Goal: Register for event/course

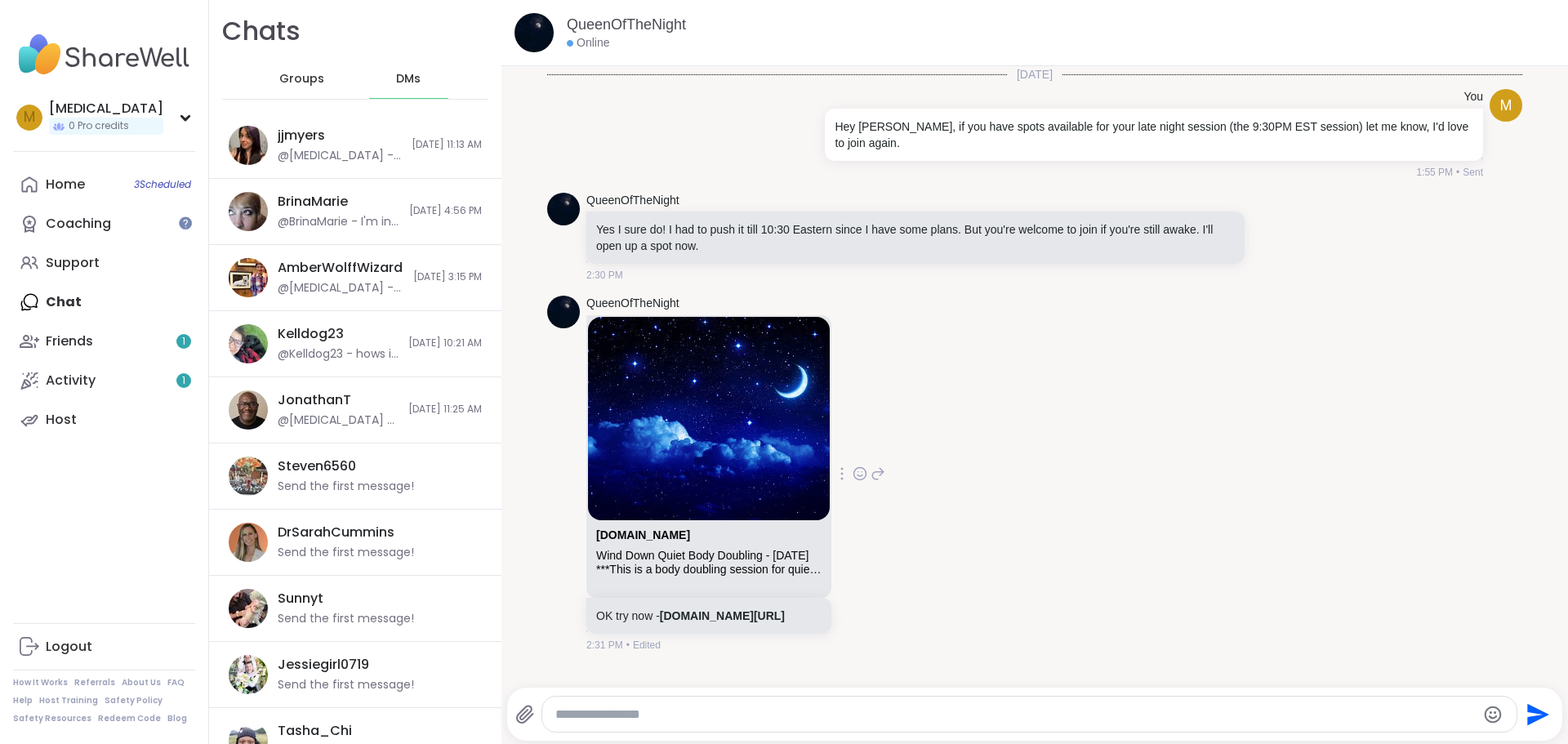
scroll to position [691, 0]
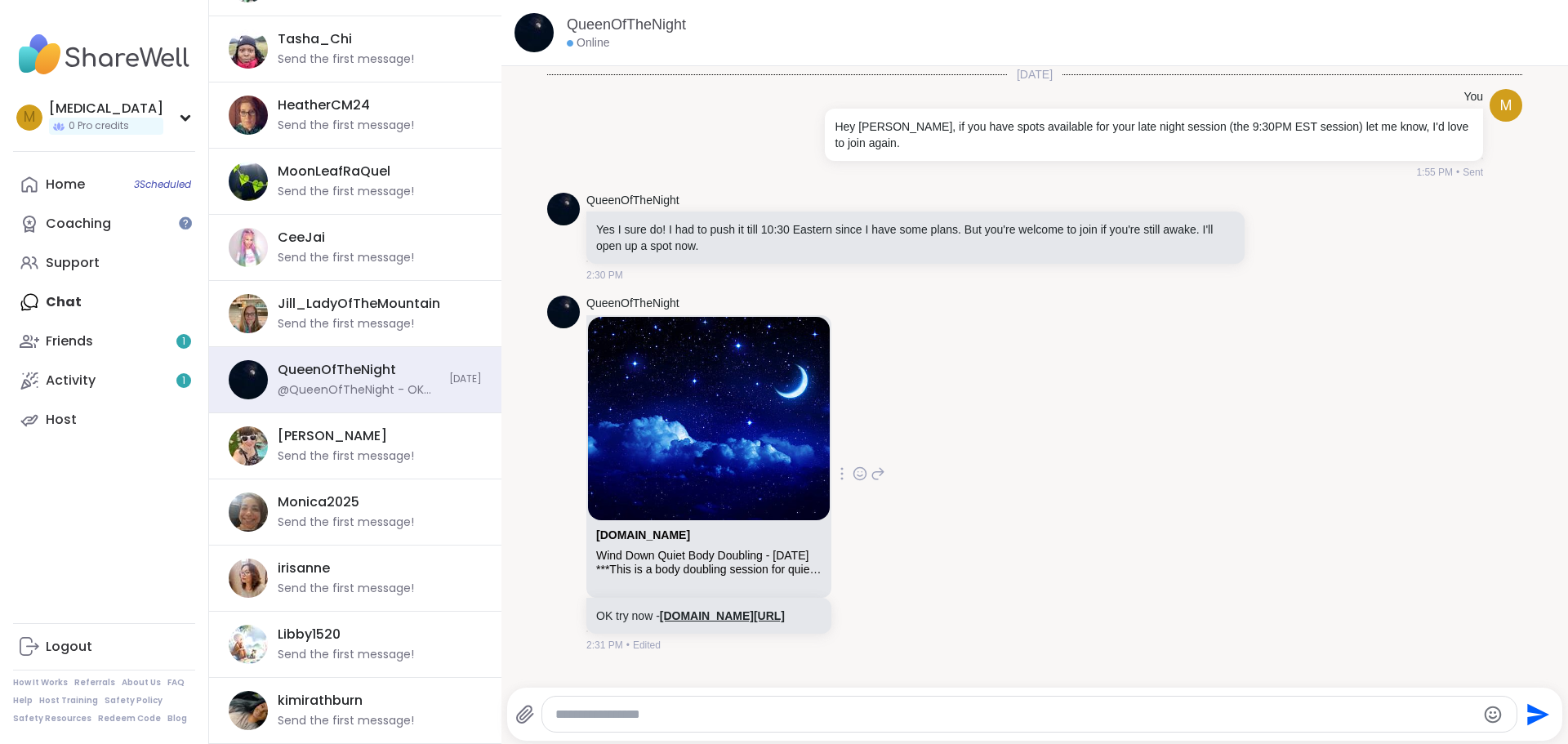
click at [721, 618] on link "sharewellnow.com/series/36172de8-60bc-4be6-902e-fa94c927e512" at bounding box center [722, 615] width 125 height 13
click at [785, 620] on link "sharewellnow.com/series/36172de8-60bc-4be6-902e-fa94c927e512" at bounding box center [722, 615] width 125 height 13
click at [934, 704] on div at bounding box center [1030, 714] width 976 height 35
click at [931, 713] on textarea "Type your message" at bounding box center [1016, 714] width 921 height 17
type textarea "**********"
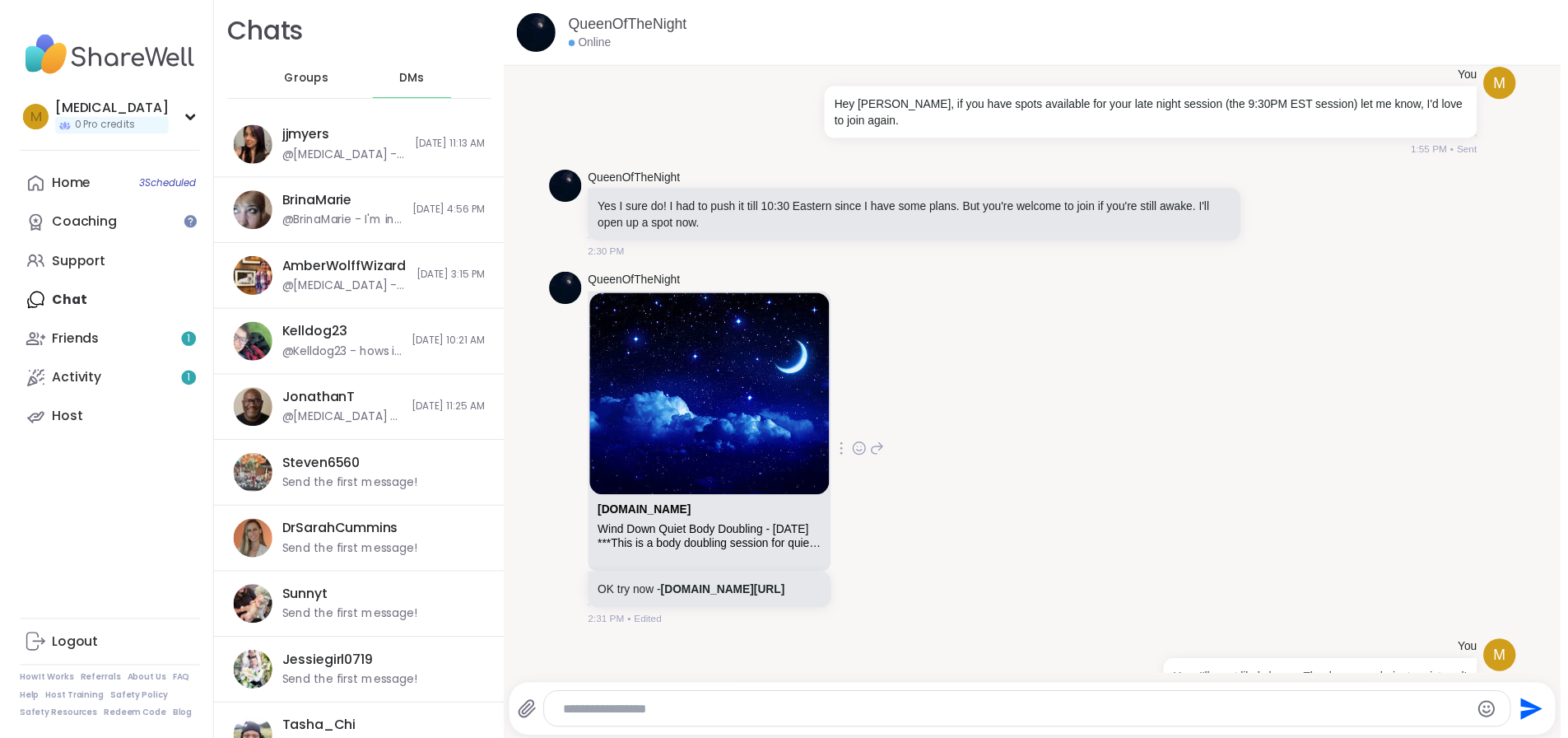
scroll to position [0, 0]
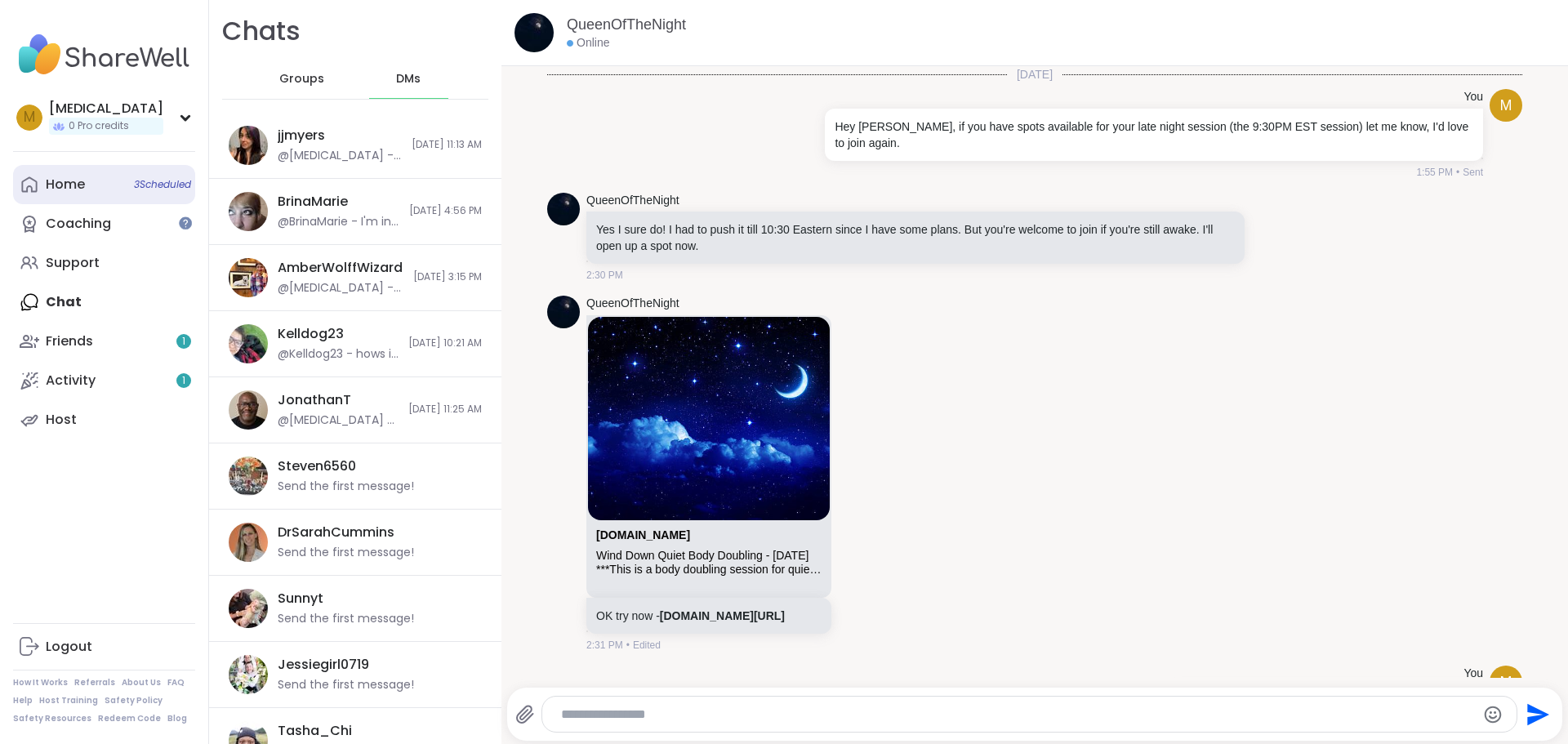
click at [91, 179] on link "Home 3 Scheduled" at bounding box center [104, 184] width 182 height 40
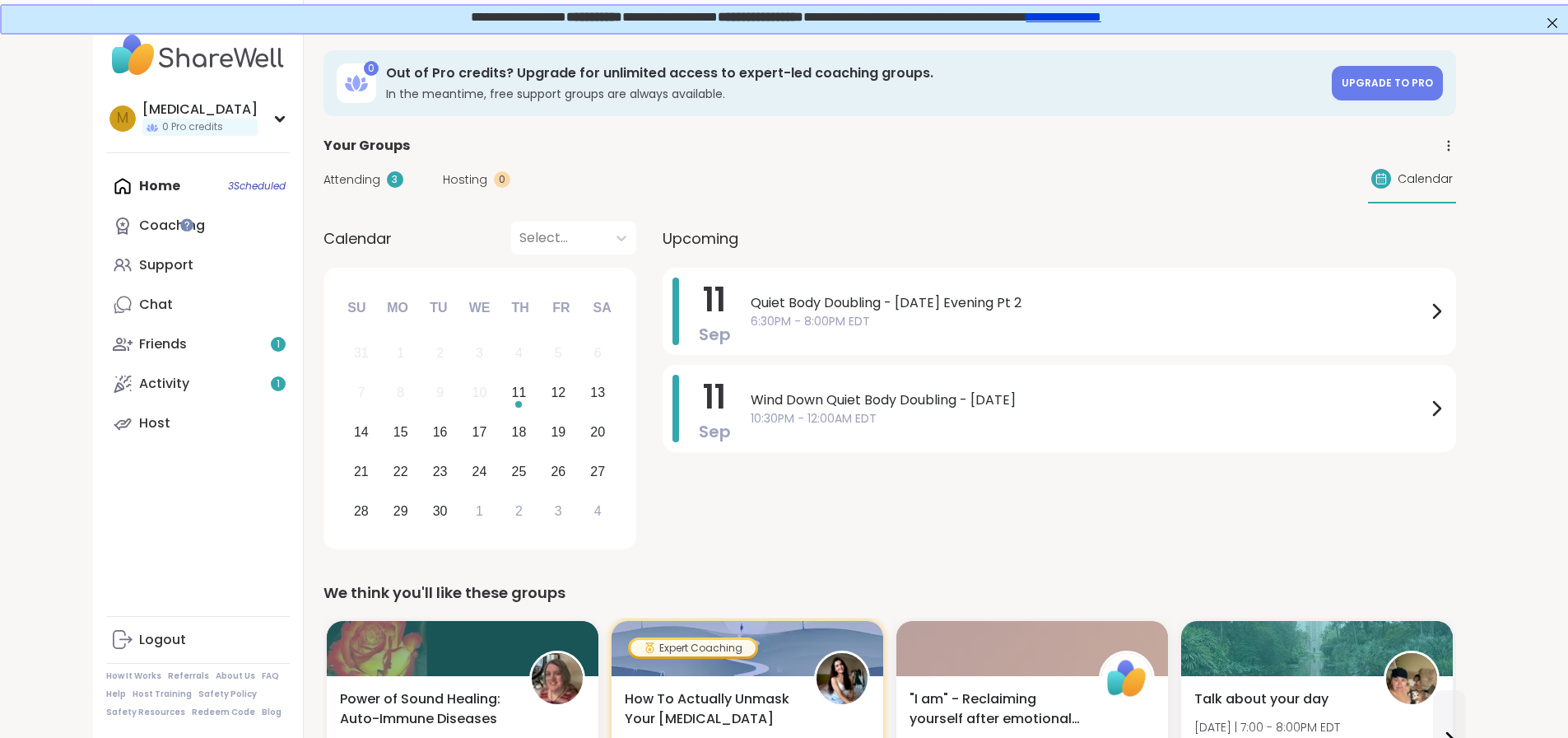
click at [323, 185] on span "Attending" at bounding box center [352, 180] width 57 height 18
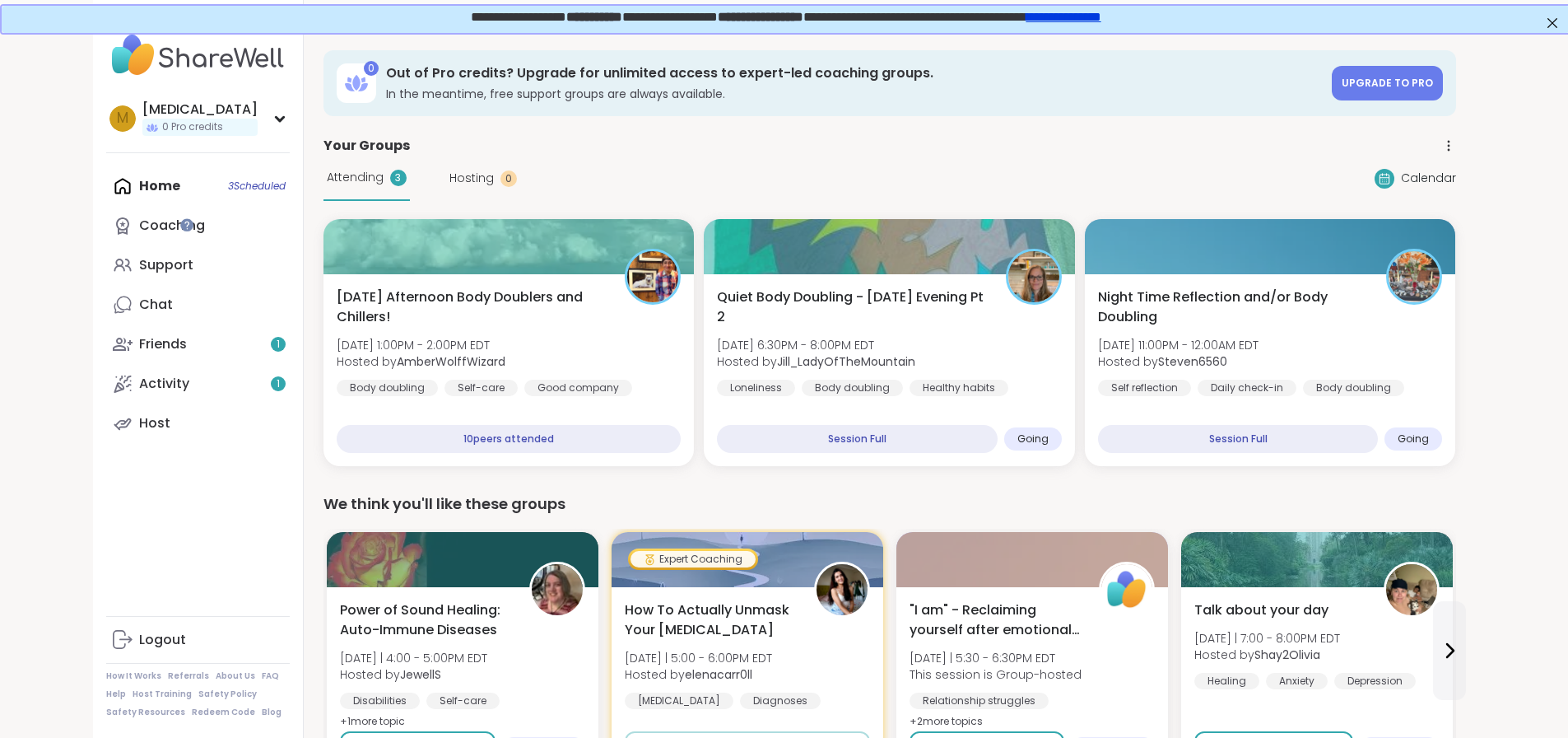
click at [327, 185] on span "Attending" at bounding box center [355, 177] width 57 height 18
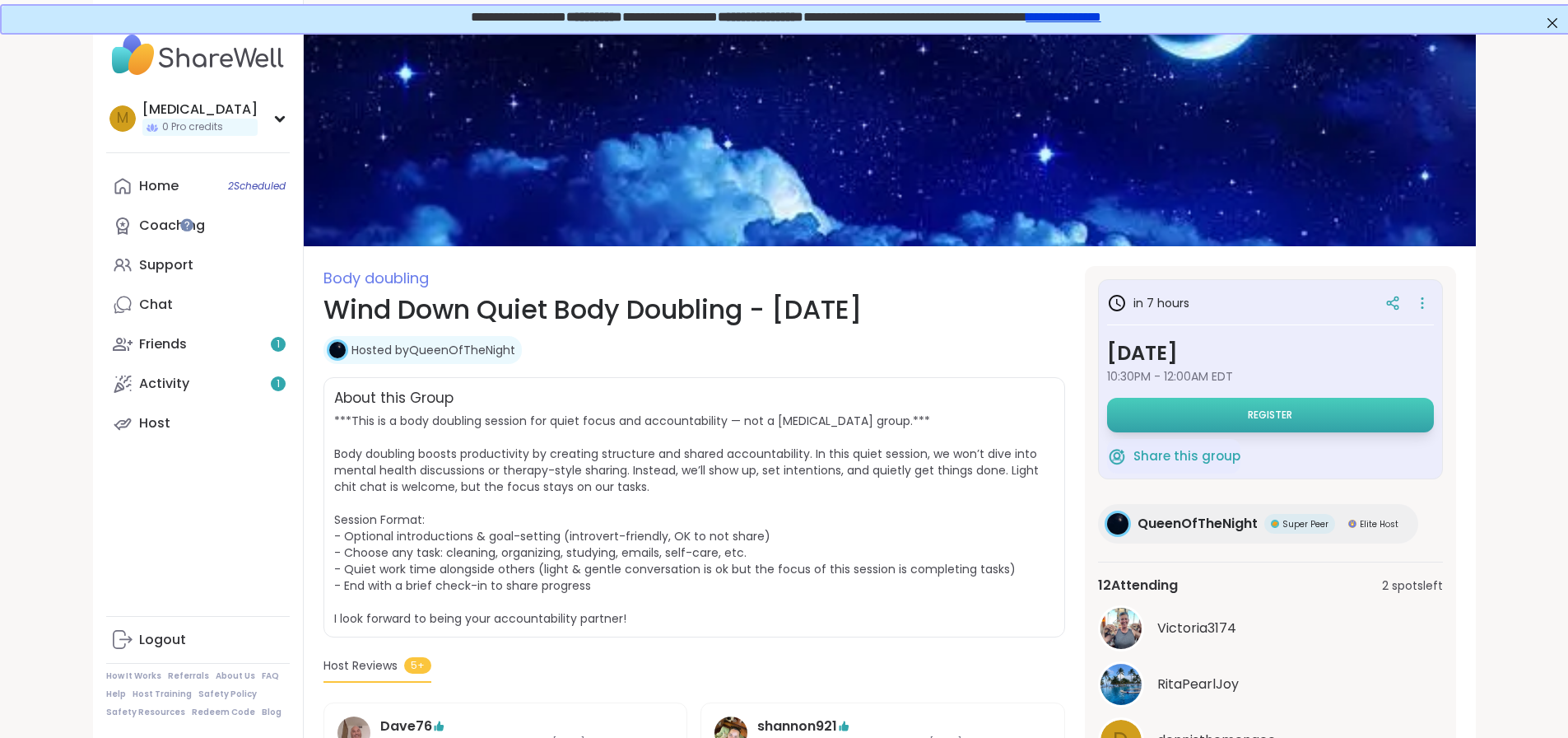
click at [1262, 406] on button "Register" at bounding box center [1270, 415] width 327 height 35
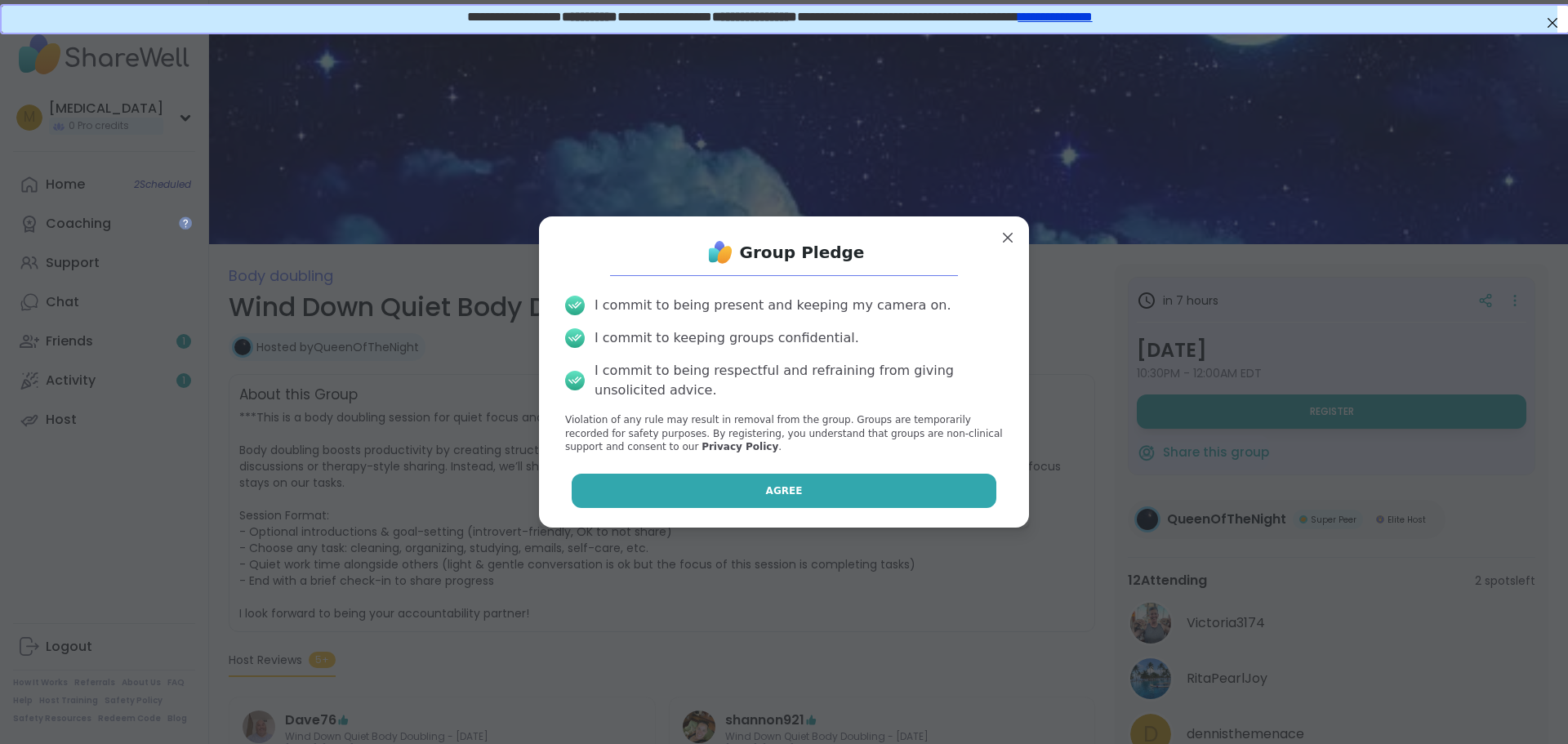
click at [941, 488] on button "Agree" at bounding box center [784, 490] width 425 height 34
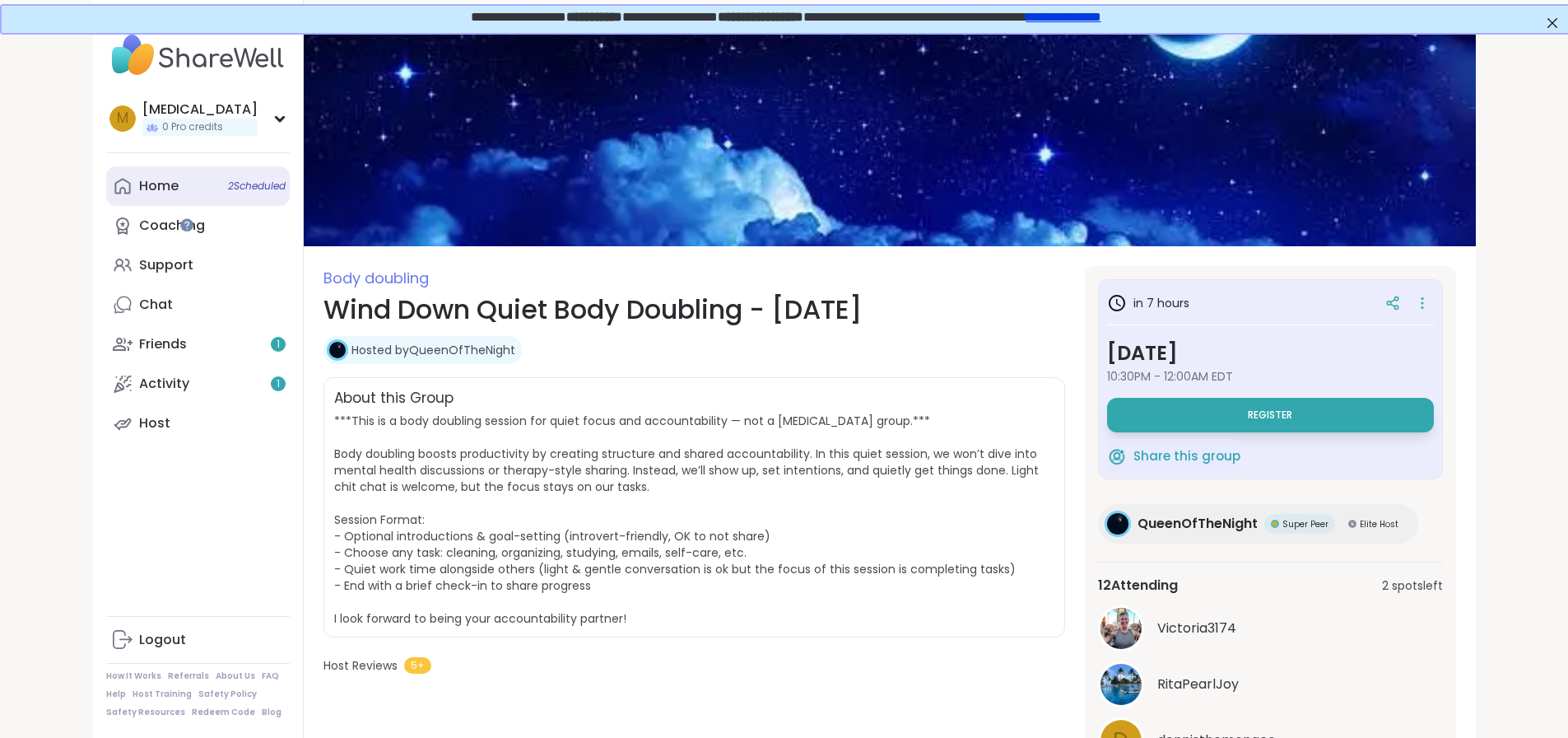
click at [106, 169] on link "Home 2 Scheduled" at bounding box center [198, 186] width 183 height 40
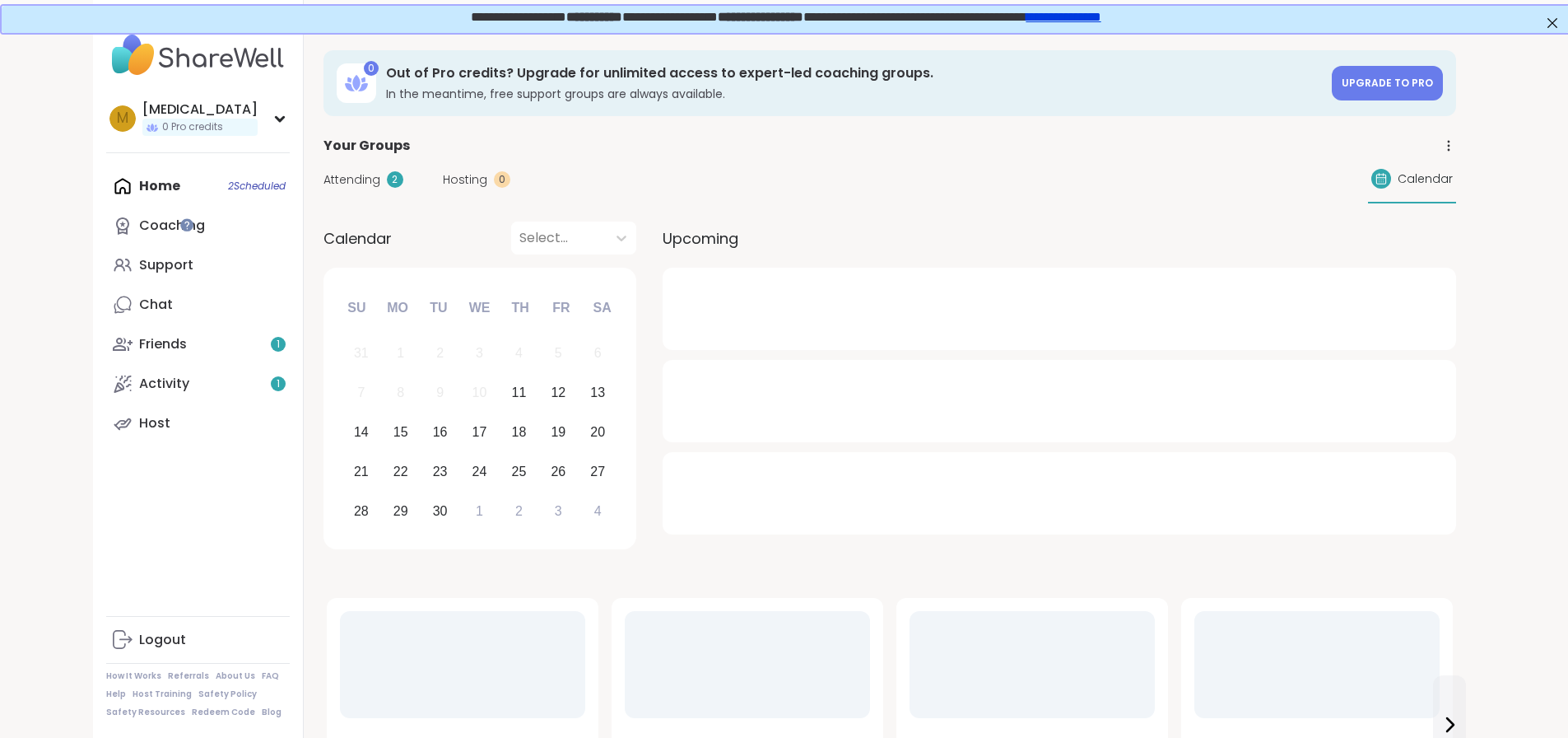
click at [323, 168] on div "Attending 2 Hosting 0 Calendar" at bounding box center [889, 180] width 1133 height 48
click at [323, 182] on span "Attending" at bounding box center [352, 180] width 57 height 18
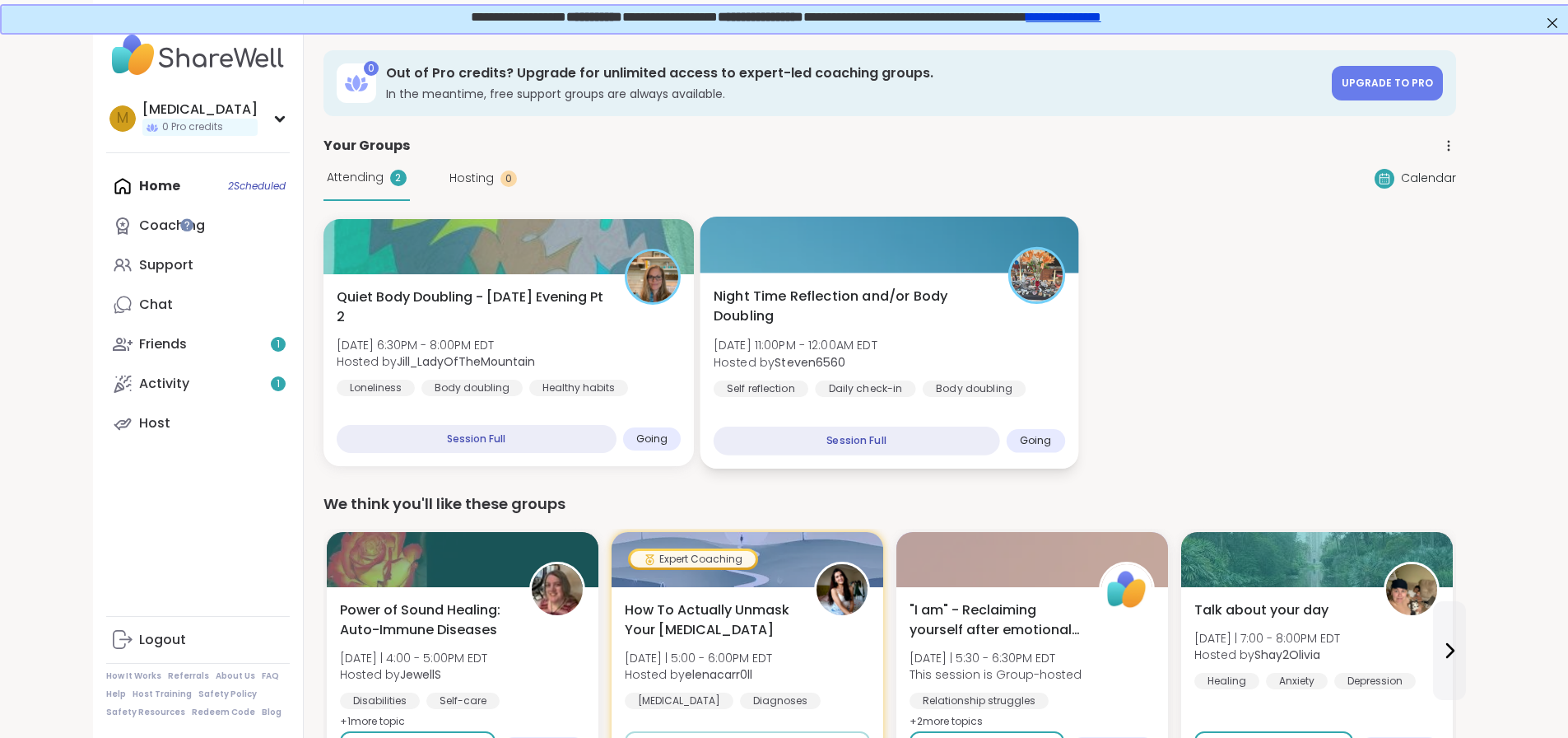
click at [758, 396] on div "Night Time Reflection and/or Body Doubling Thu, Sep 11 | 11:00PM - 12:00AM EDT …" at bounding box center [889, 370] width 378 height 196
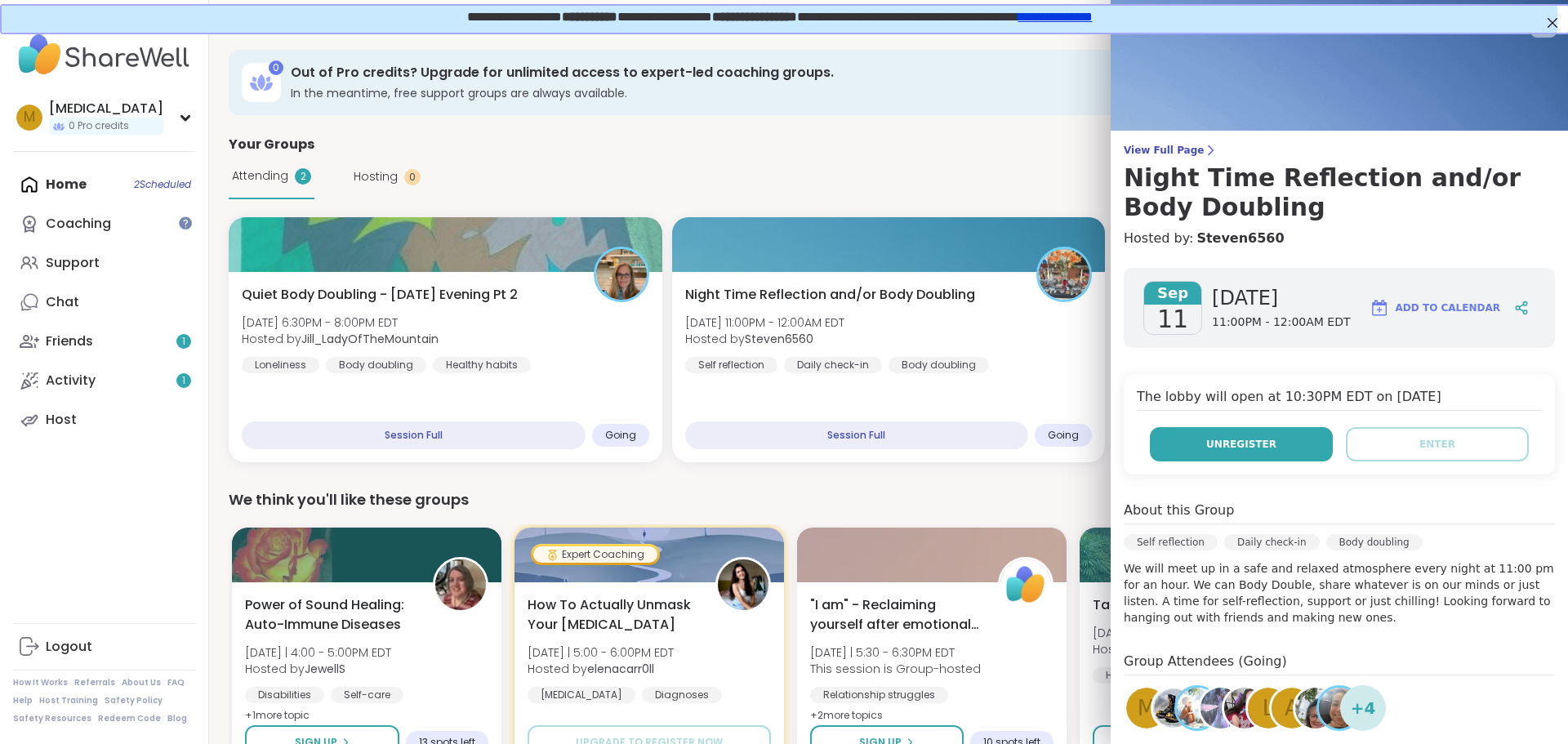
drag, startPoint x: 1265, startPoint y: 466, endPoint x: 1265, endPoint y: 456, distance: 10.0
click at [1264, 467] on div "The lobby will open at 10:30PM EDT on Sep 11, 2025 Unregister Enter" at bounding box center [1339, 424] width 432 height 100
click at [1265, 456] on button "Unregister" at bounding box center [1241, 444] width 183 height 34
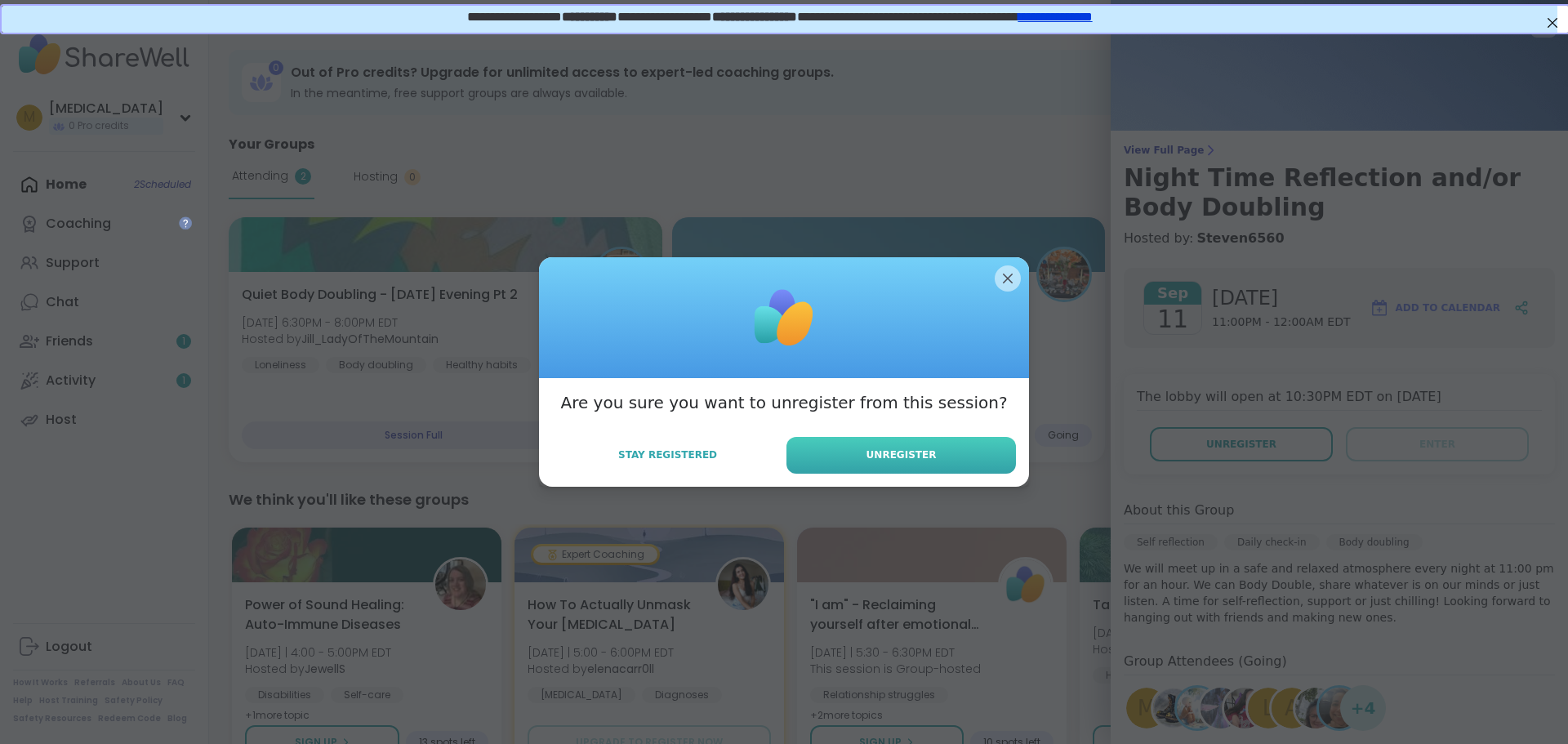
click at [813, 459] on button "Unregister" at bounding box center [901, 455] width 229 height 37
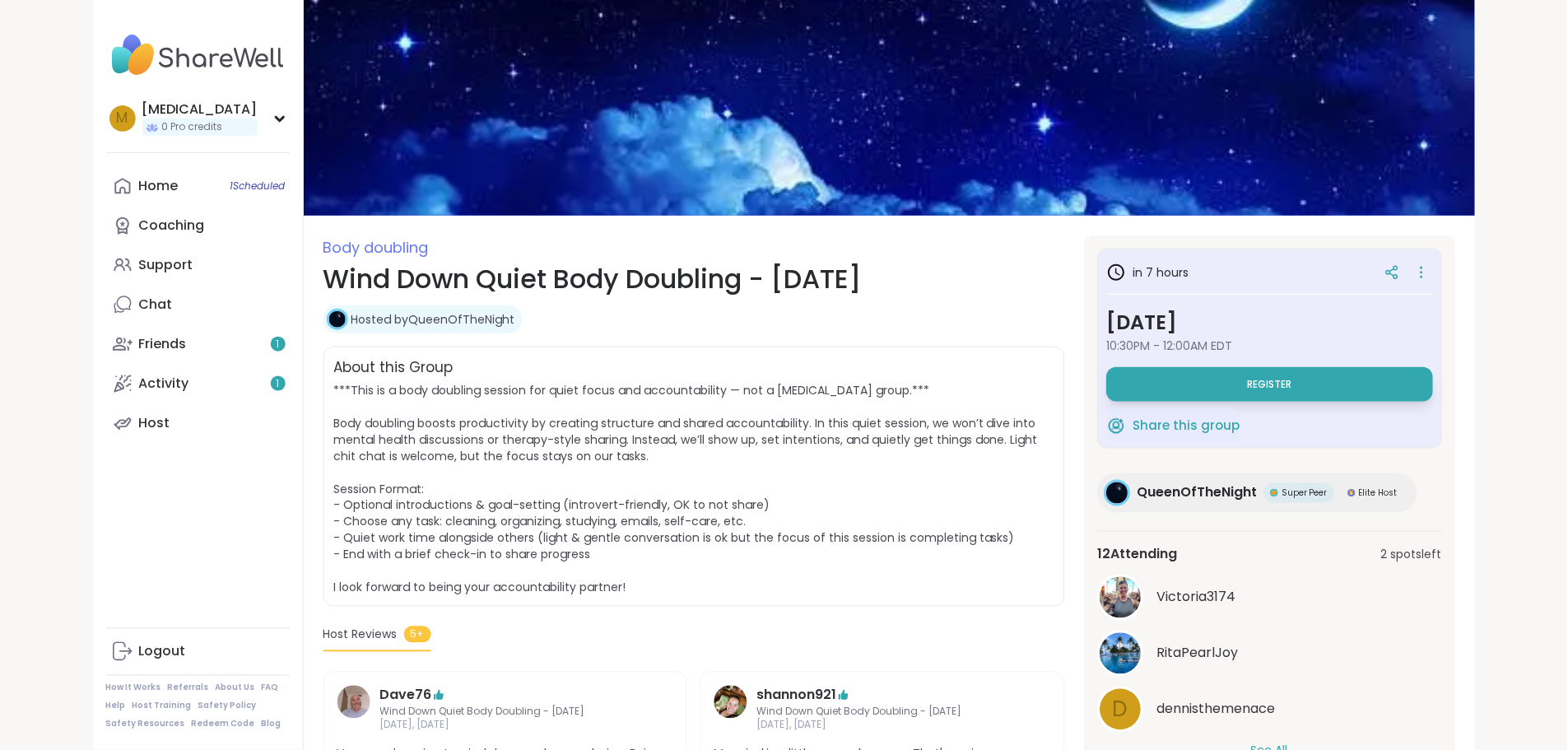
click at [1274, 389] on button "Register" at bounding box center [1270, 383] width 327 height 35
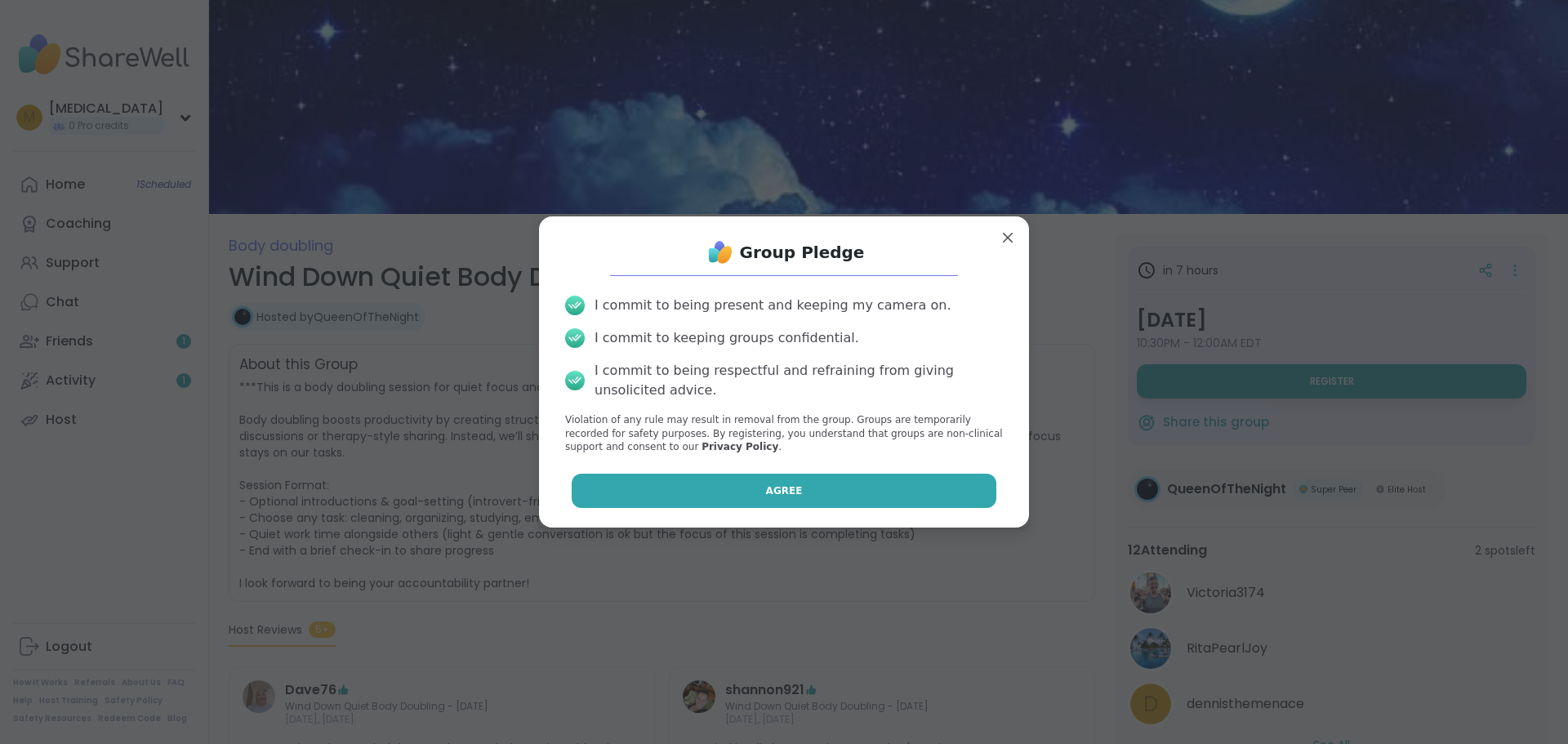
click at [849, 480] on button "Agree" at bounding box center [784, 490] width 425 height 34
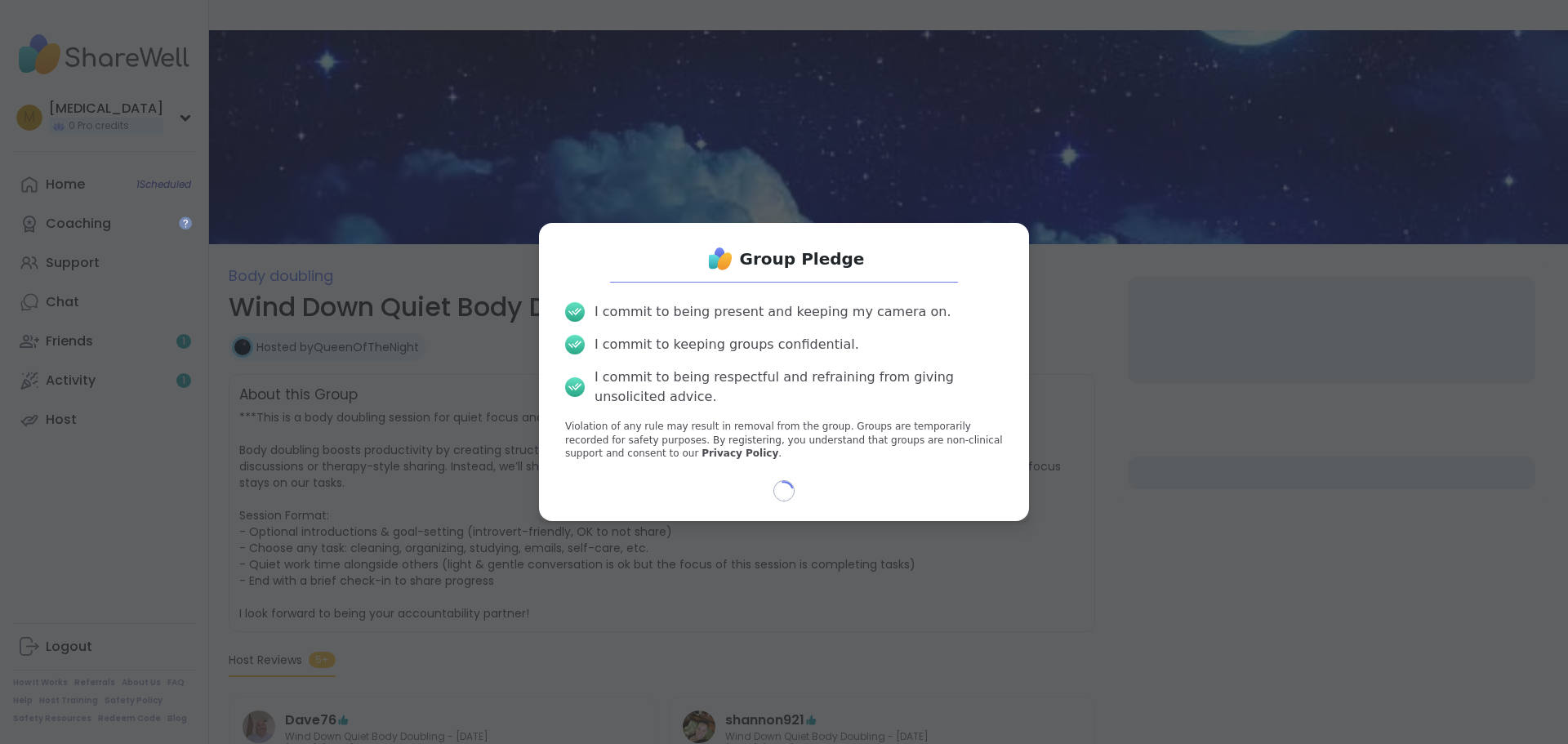
select select "**"
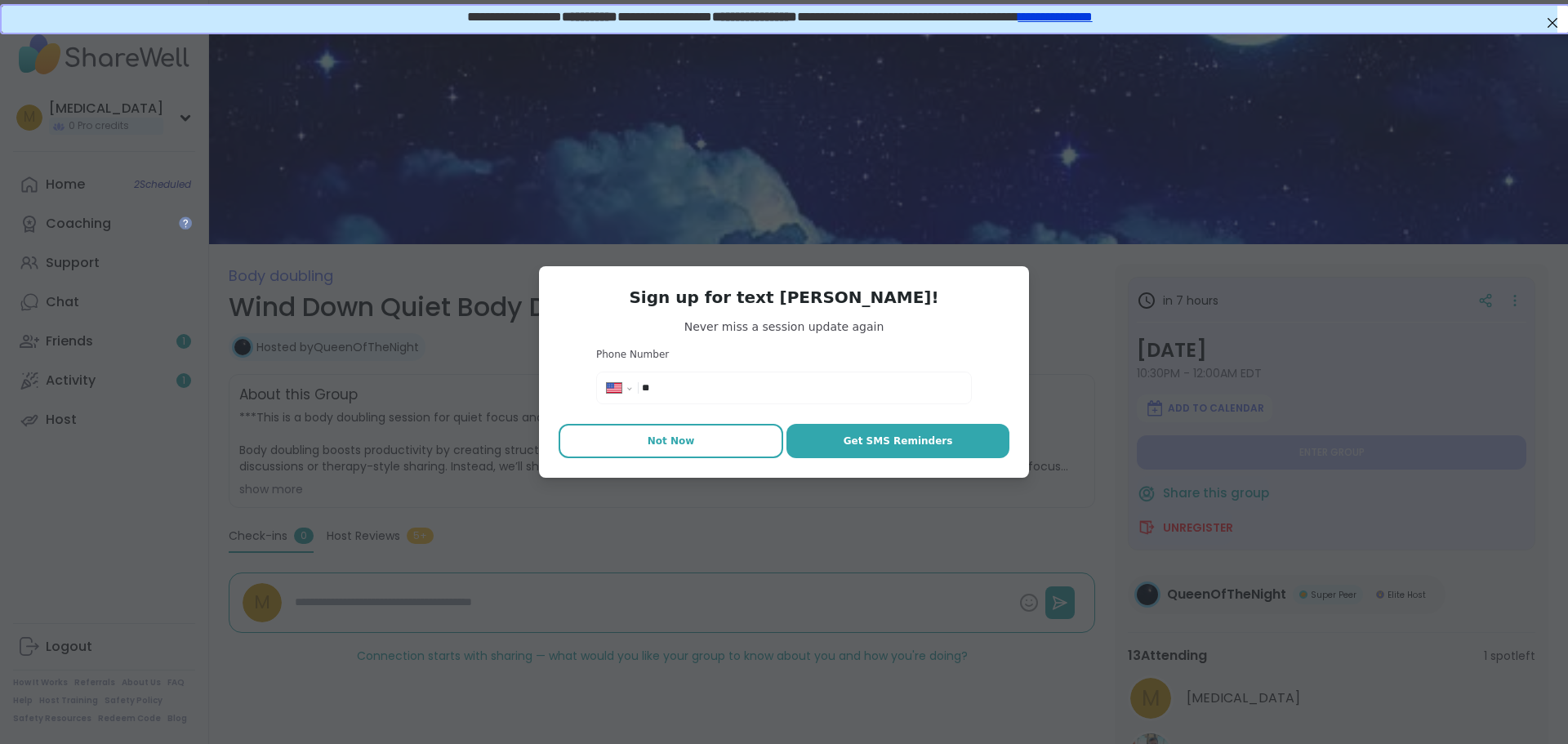
click at [711, 443] on button "Not Now" at bounding box center [671, 440] width 225 height 34
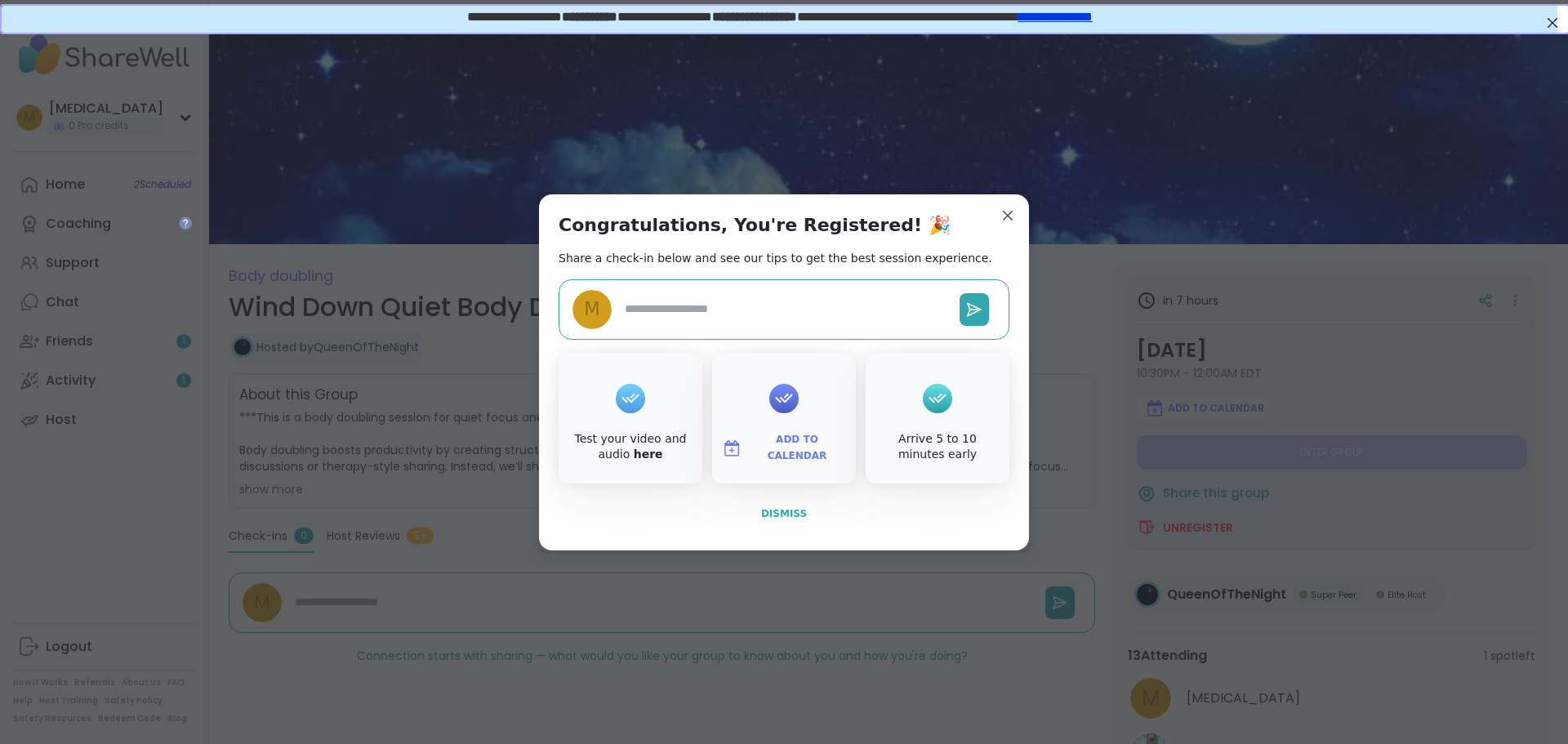
click at [777, 502] on button "Dismiss" at bounding box center [784, 513] width 451 height 34
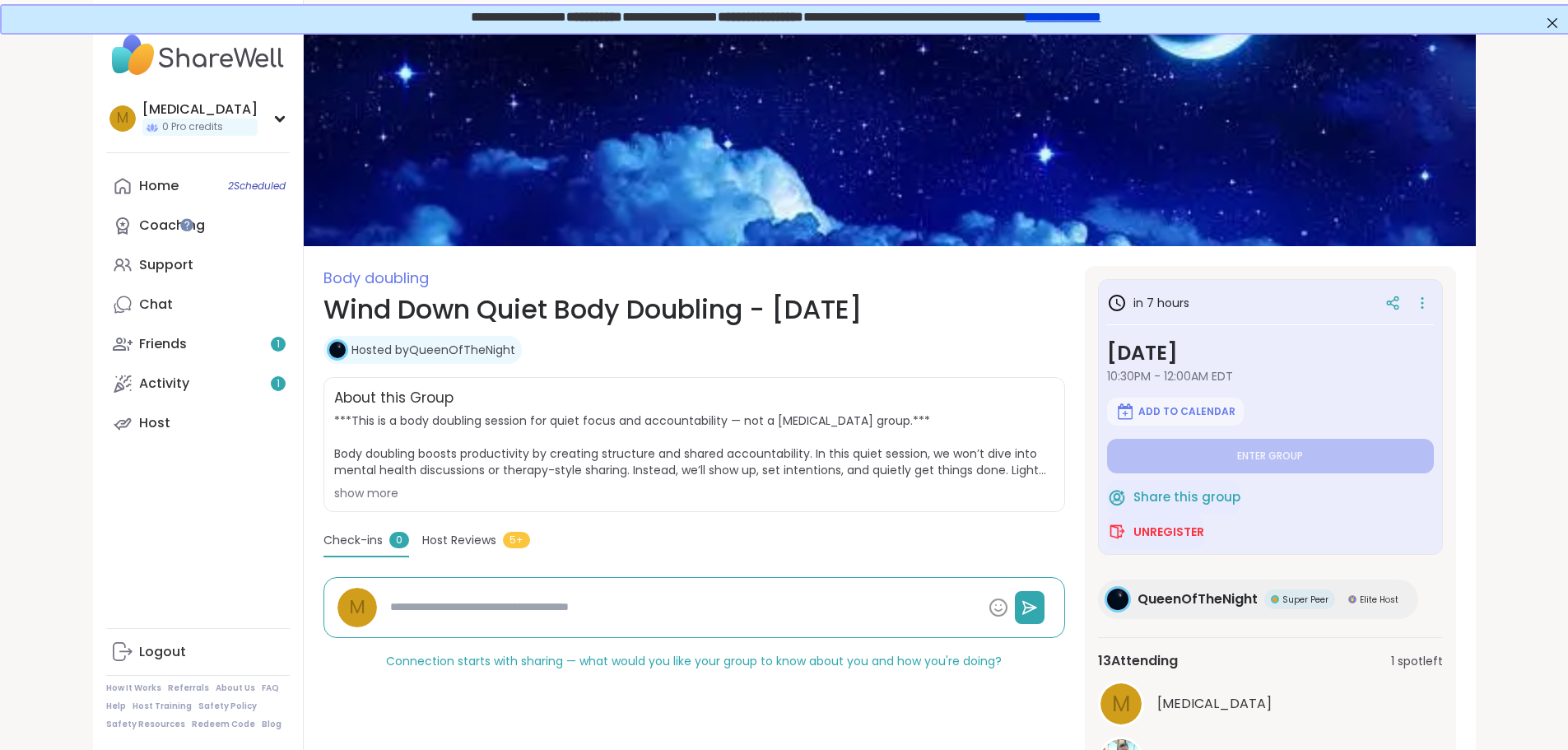
type textarea "*"
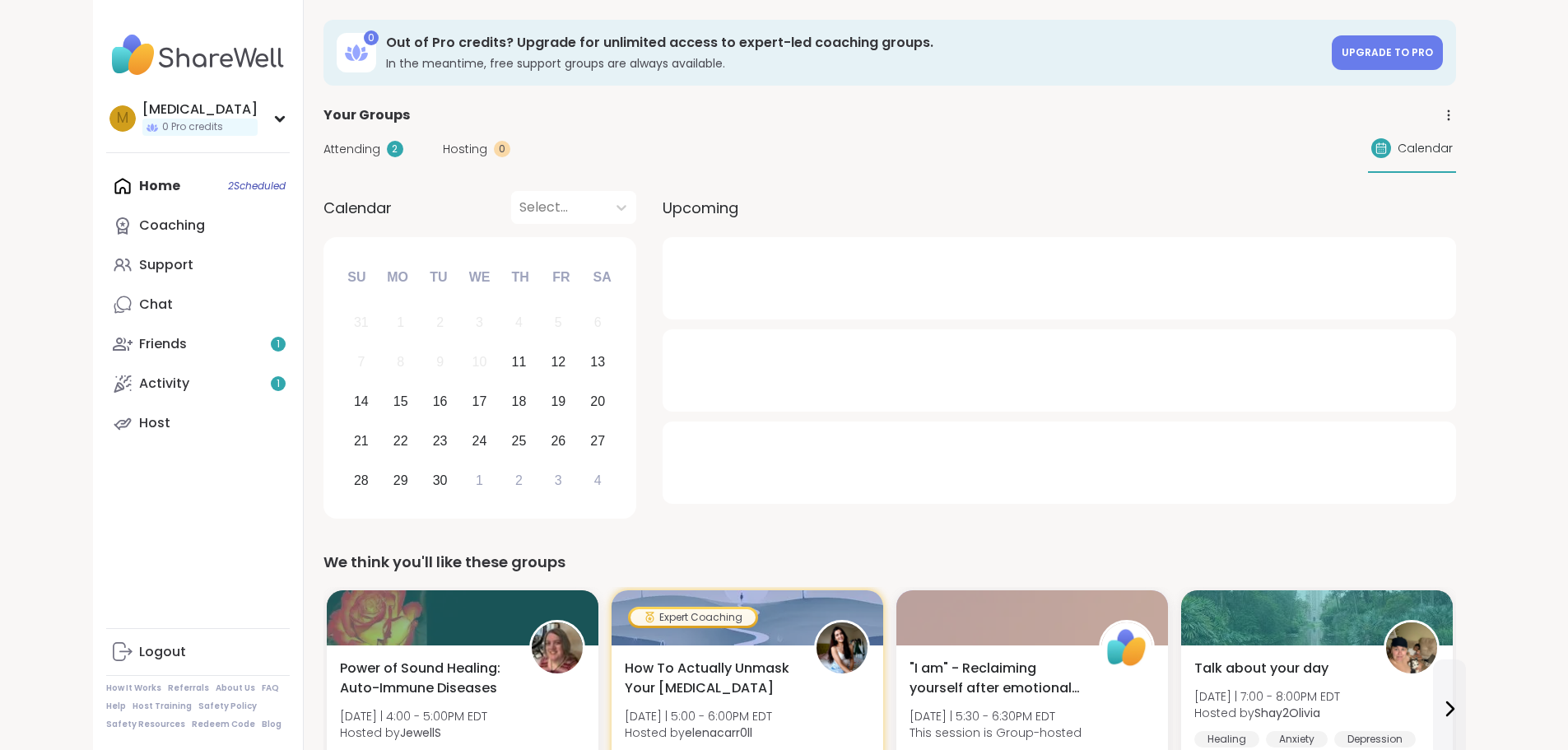
click at [323, 138] on div "Attending 2 Hosting 0 Calendar" at bounding box center [889, 149] width 1133 height 48
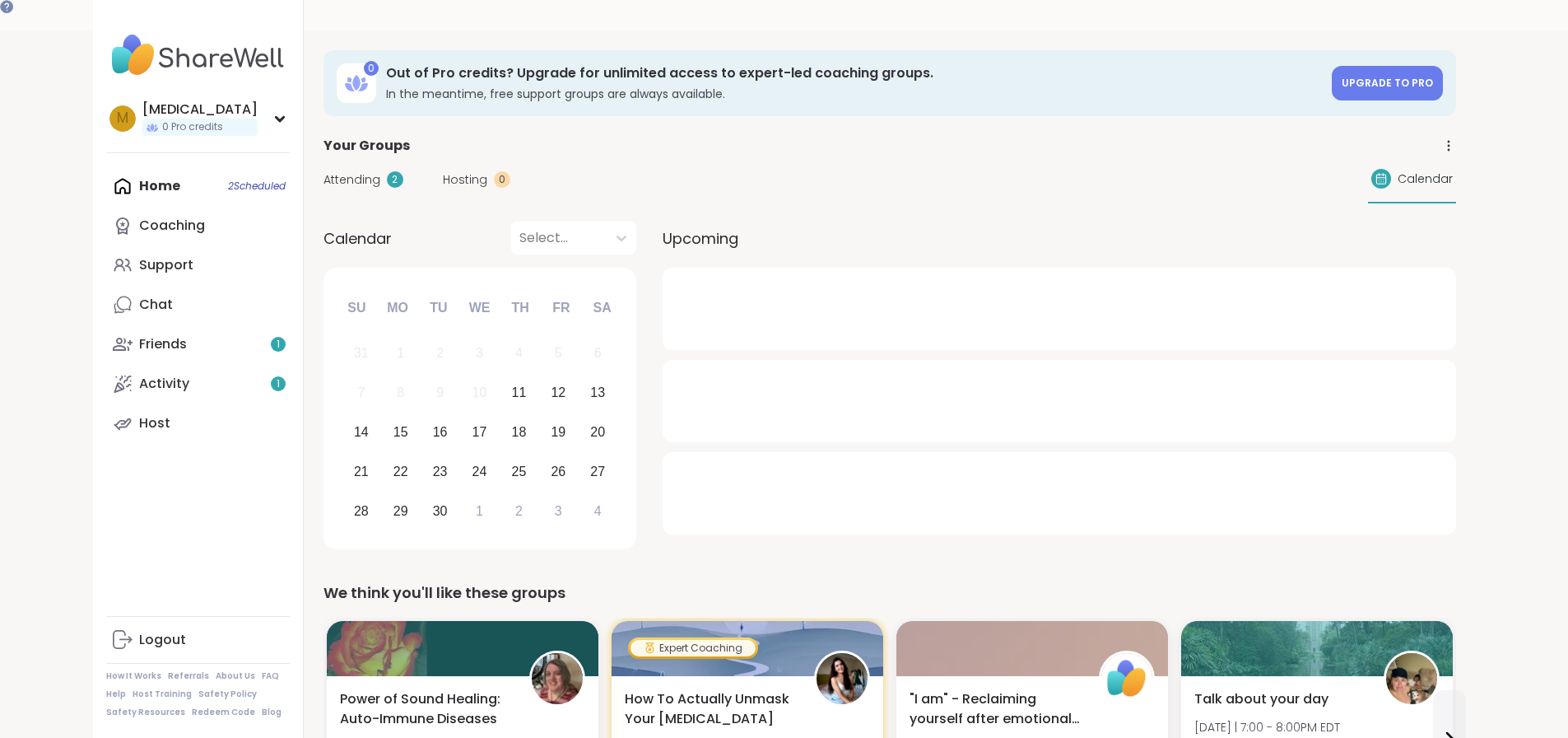
click at [323, 145] on span "Your Groups" at bounding box center [367, 145] width 87 height 19
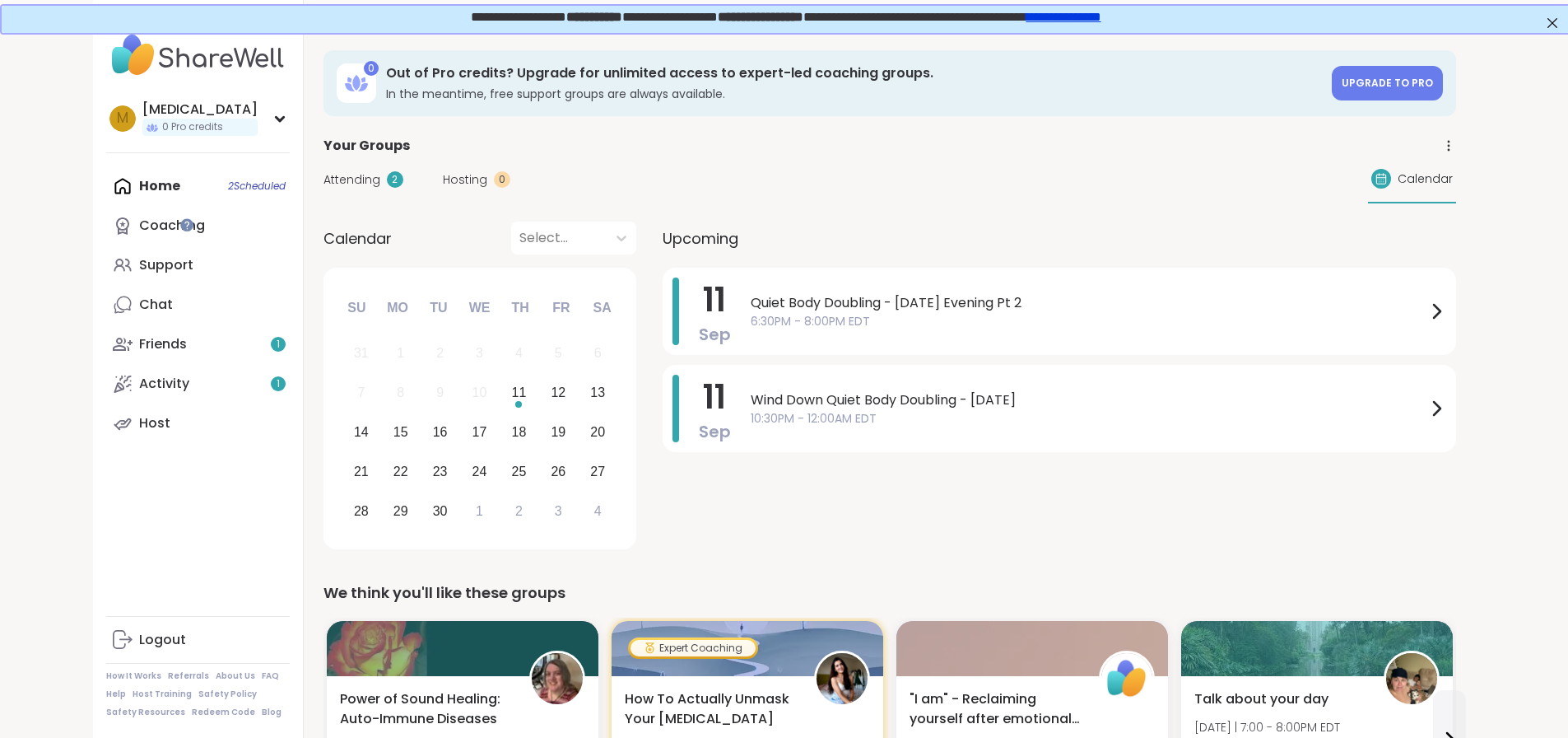
click at [323, 172] on span "Attending" at bounding box center [352, 180] width 57 height 18
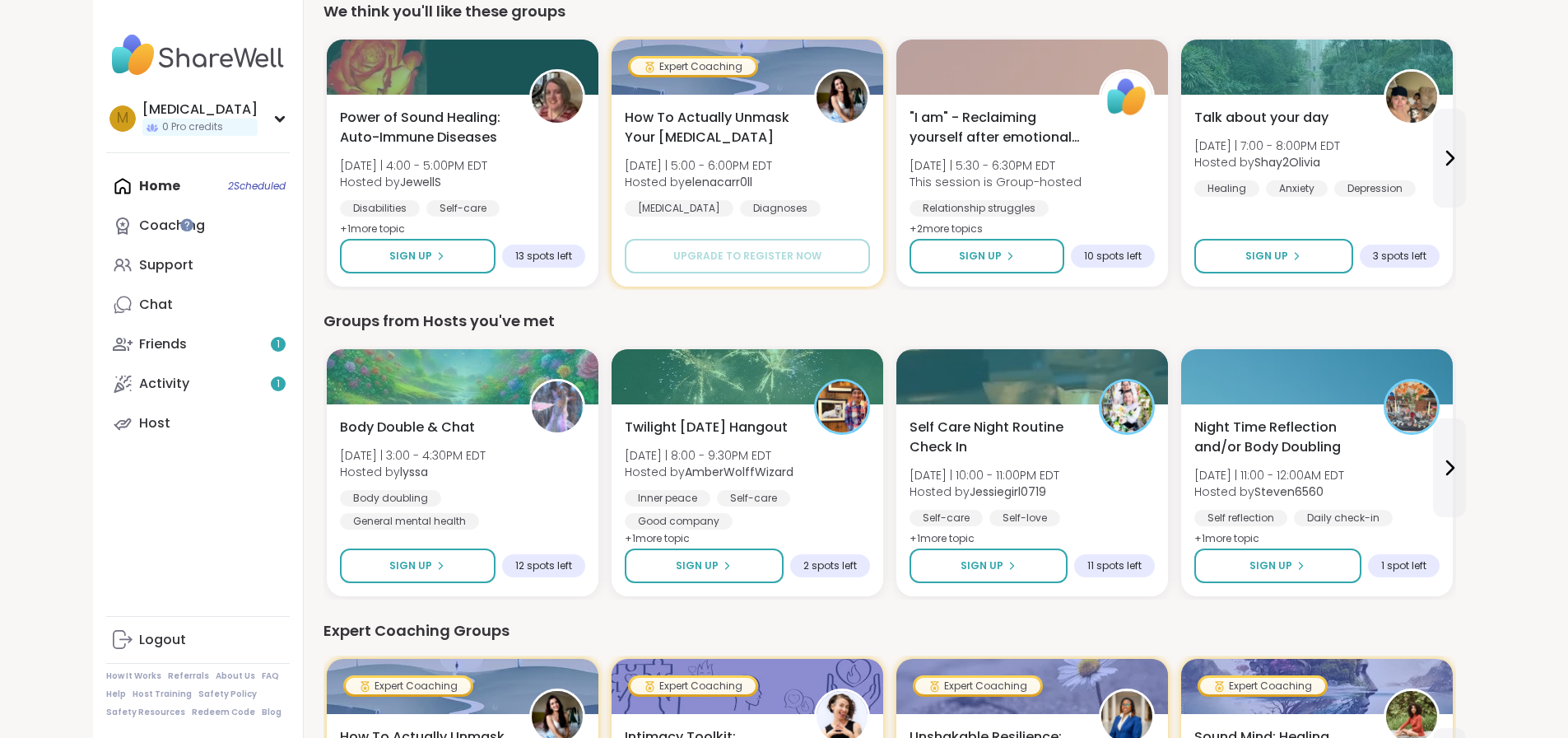
scroll to position [494, 0]
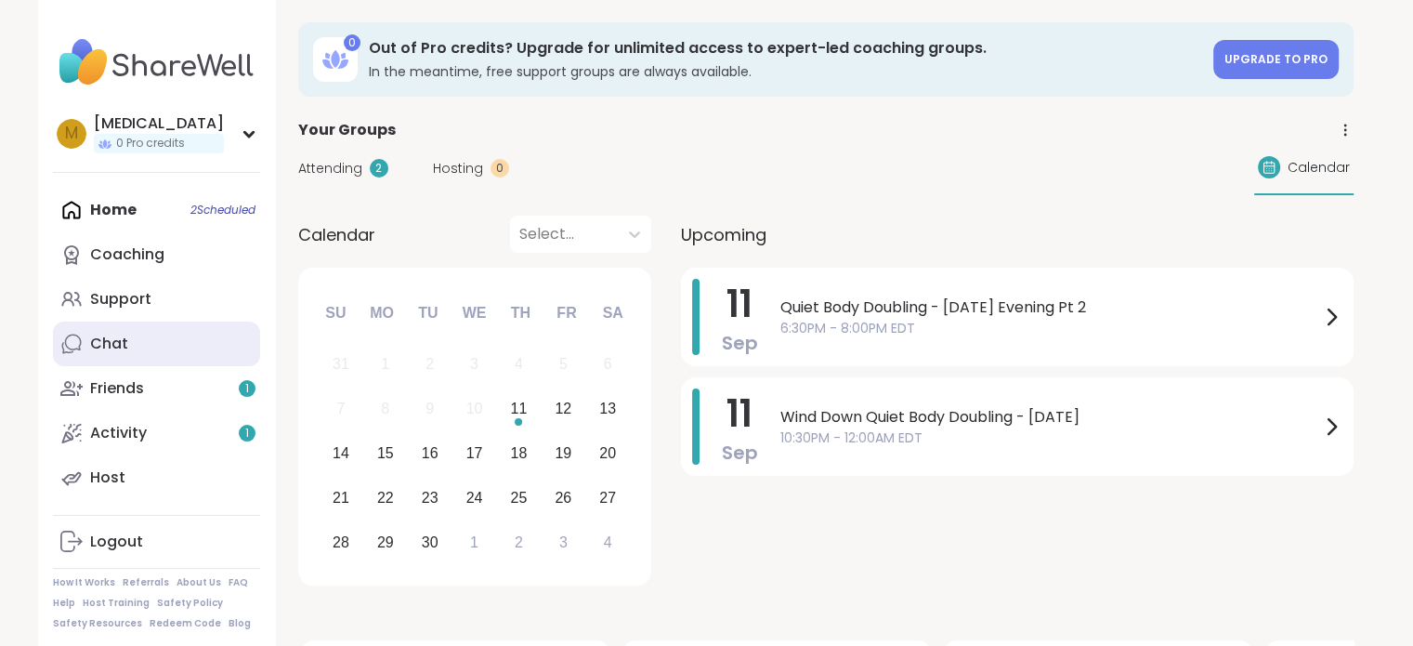
click at [146, 326] on link "Chat" at bounding box center [156, 344] width 207 height 45
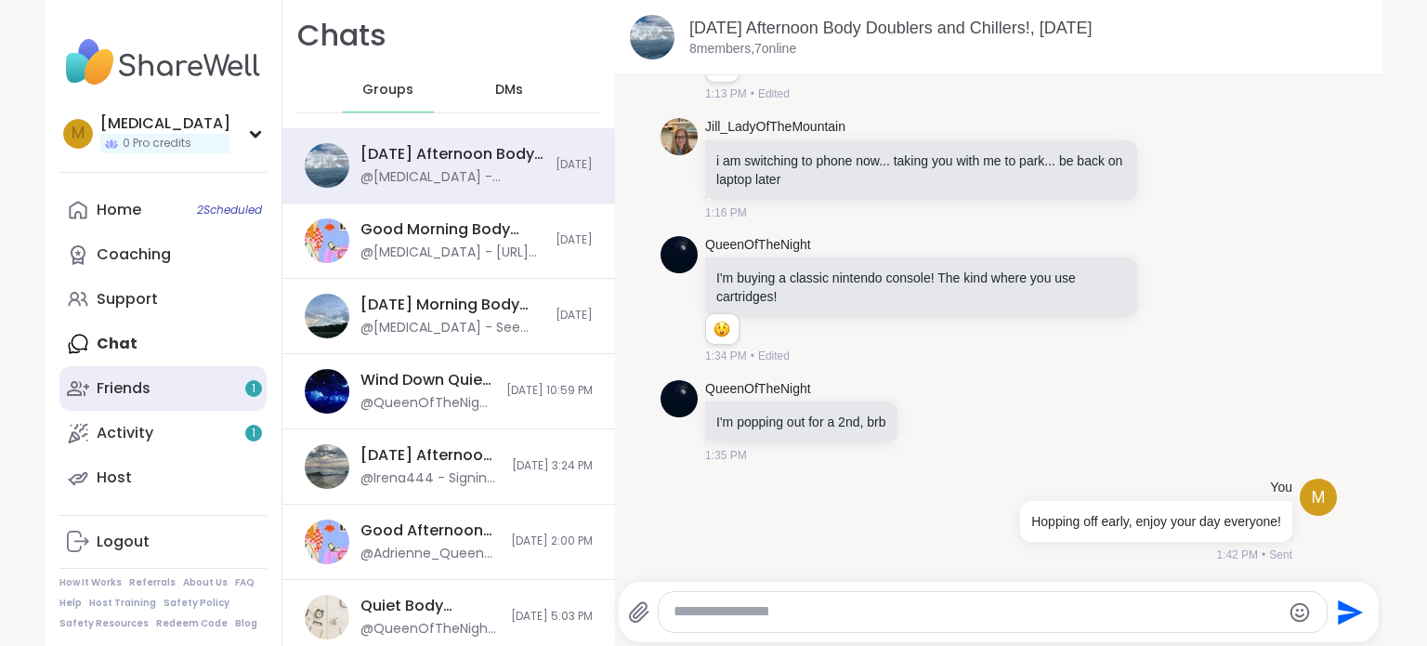
click at [149, 393] on link "Friends 1" at bounding box center [162, 388] width 207 height 45
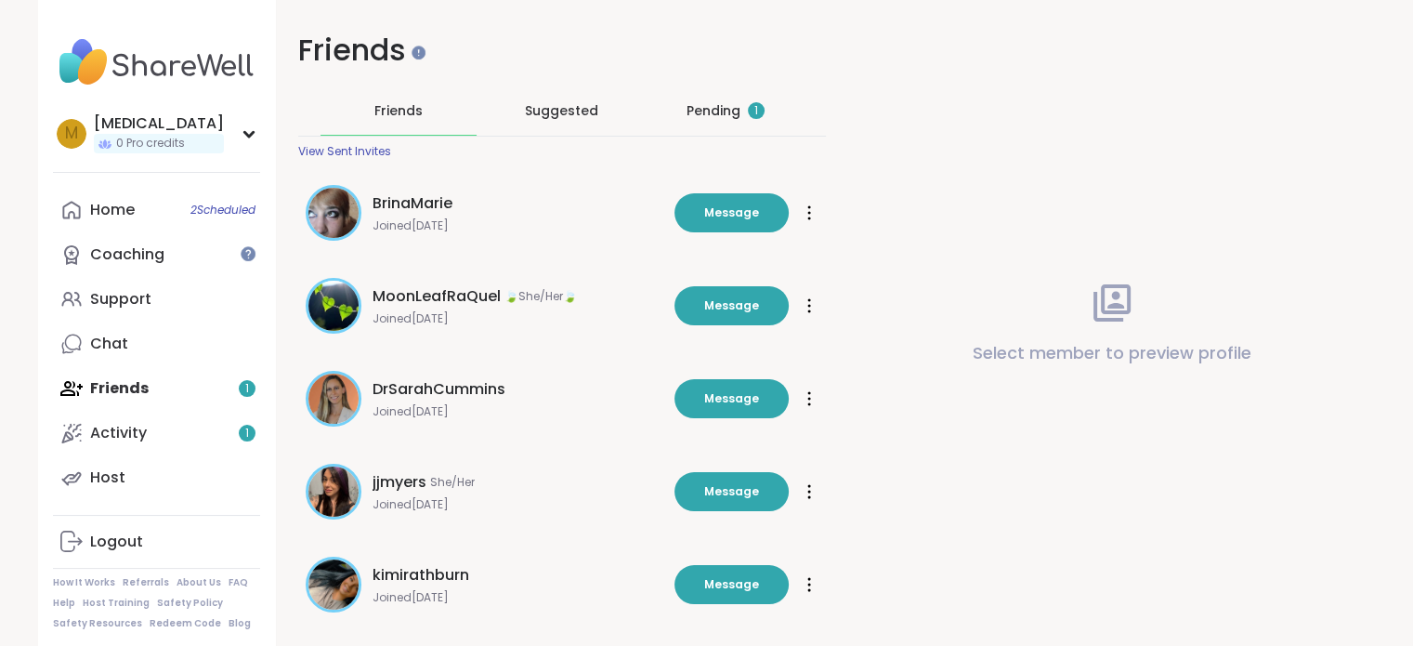
click at [770, 110] on div "Pending 1" at bounding box center [726, 110] width 156 height 48
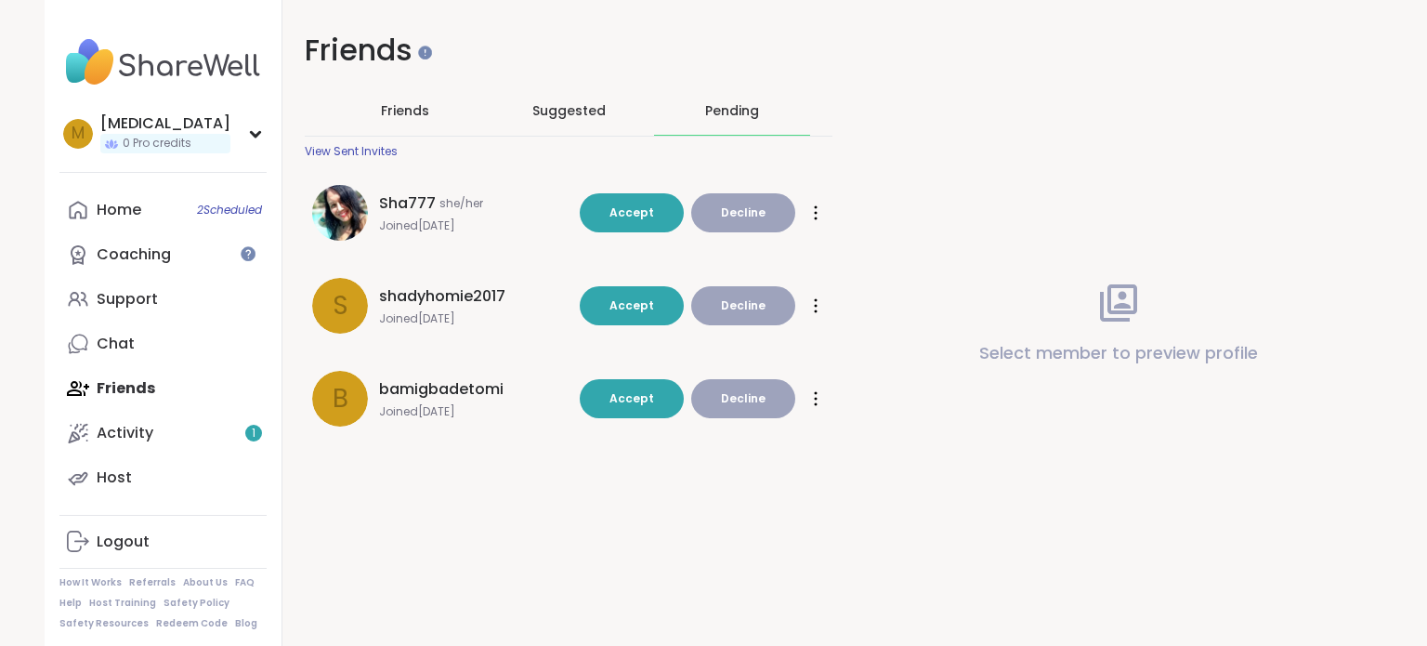
click at [402, 115] on span "Friends" at bounding box center [405, 110] width 48 height 19
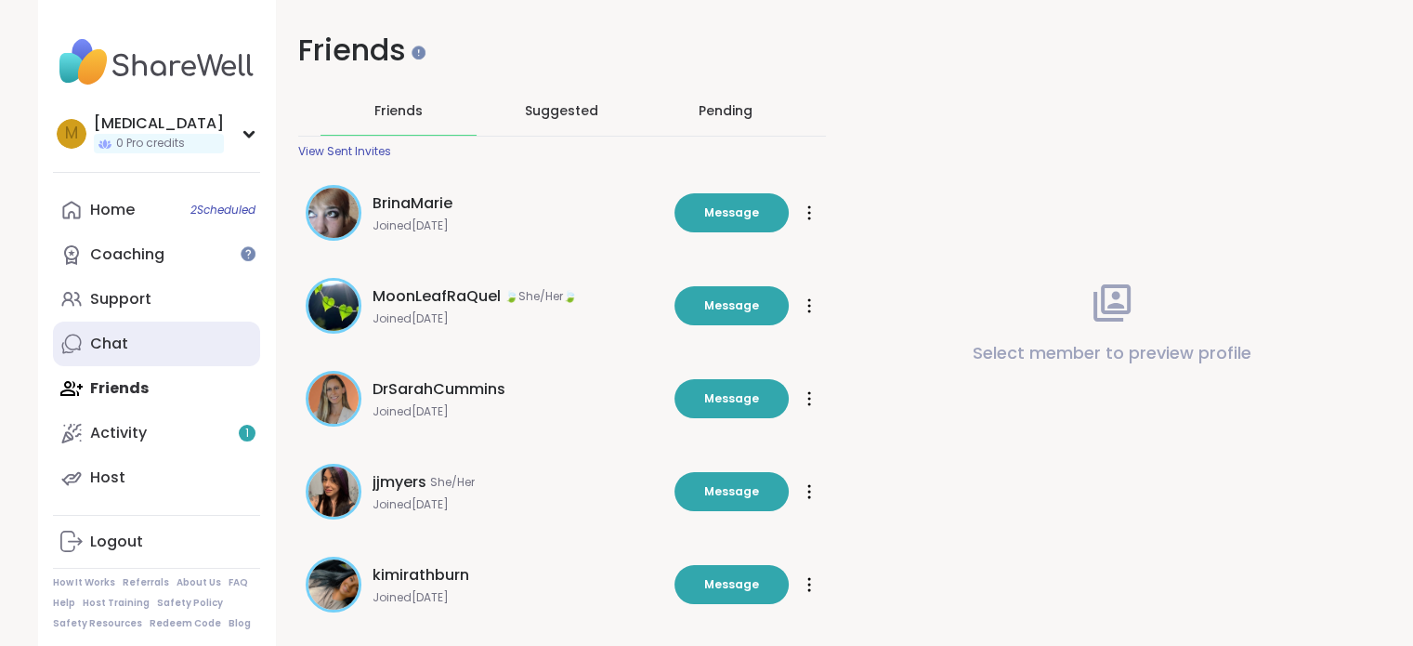
click at [135, 362] on link "Chat" at bounding box center [156, 344] width 207 height 45
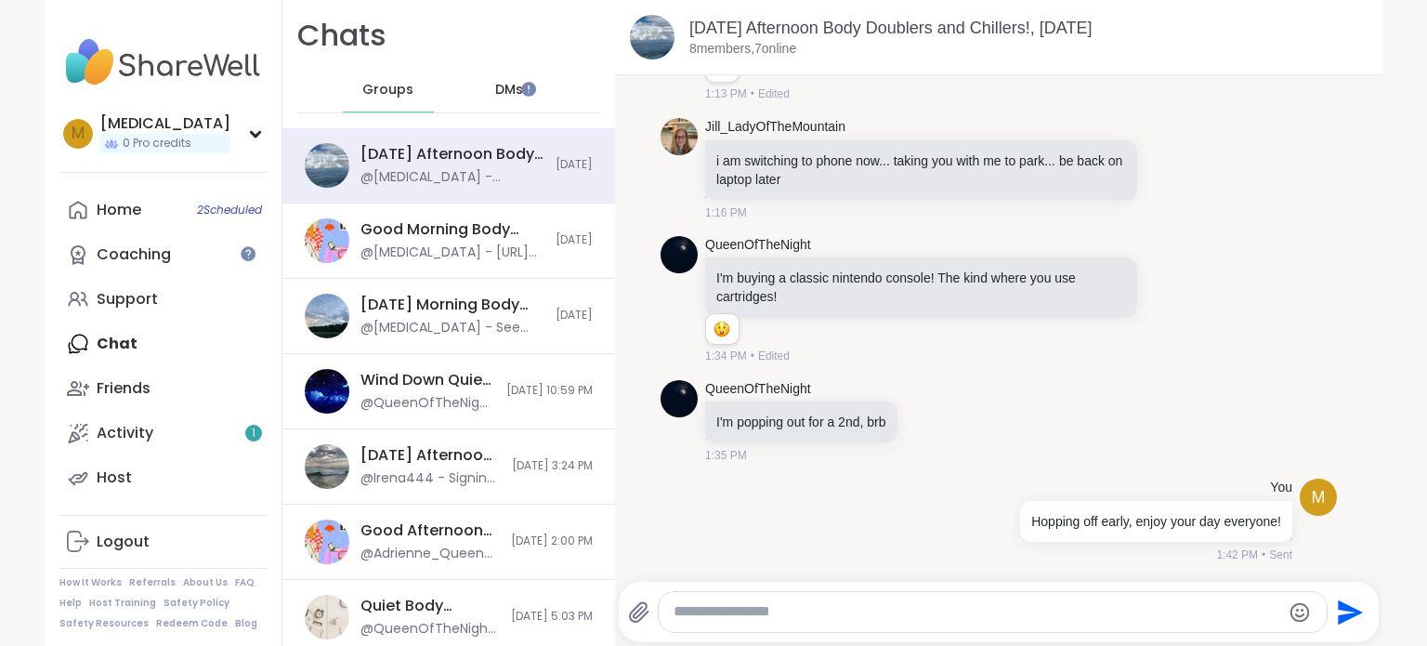
click at [495, 86] on span "DMs" at bounding box center [509, 90] width 28 height 19
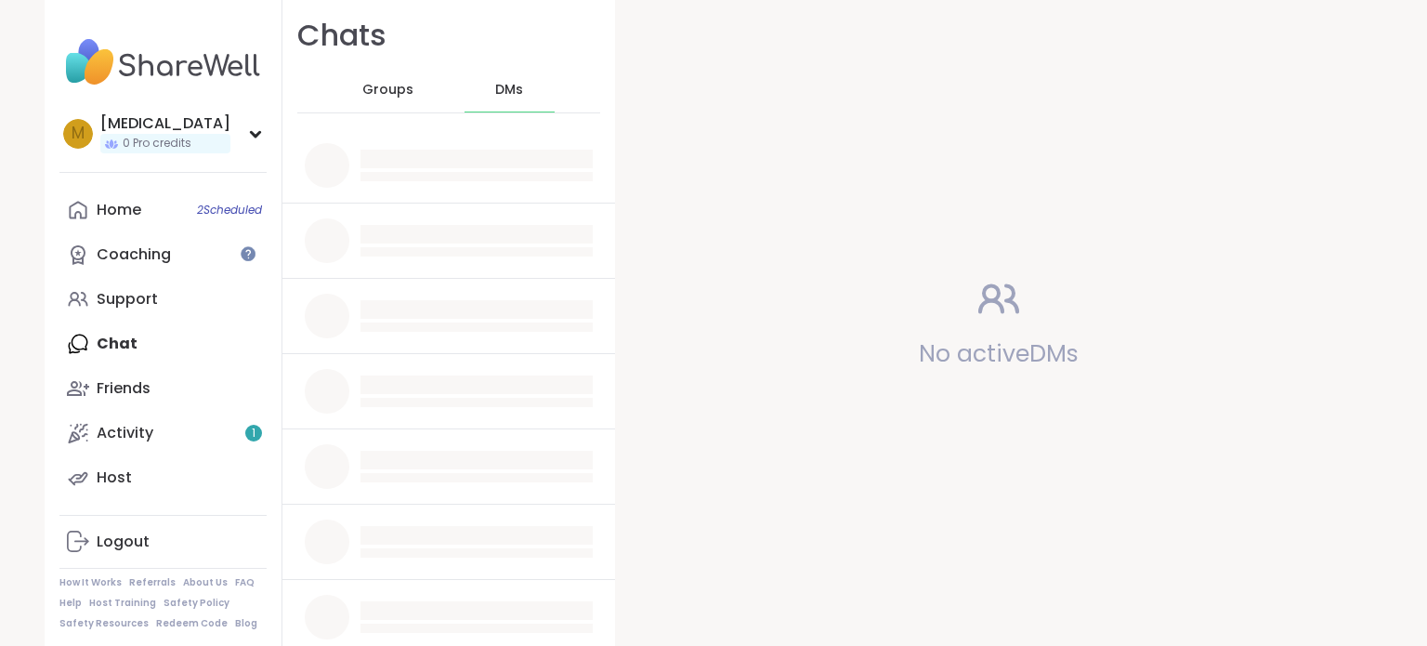
click at [394, 91] on span "Groups" at bounding box center [387, 90] width 51 height 19
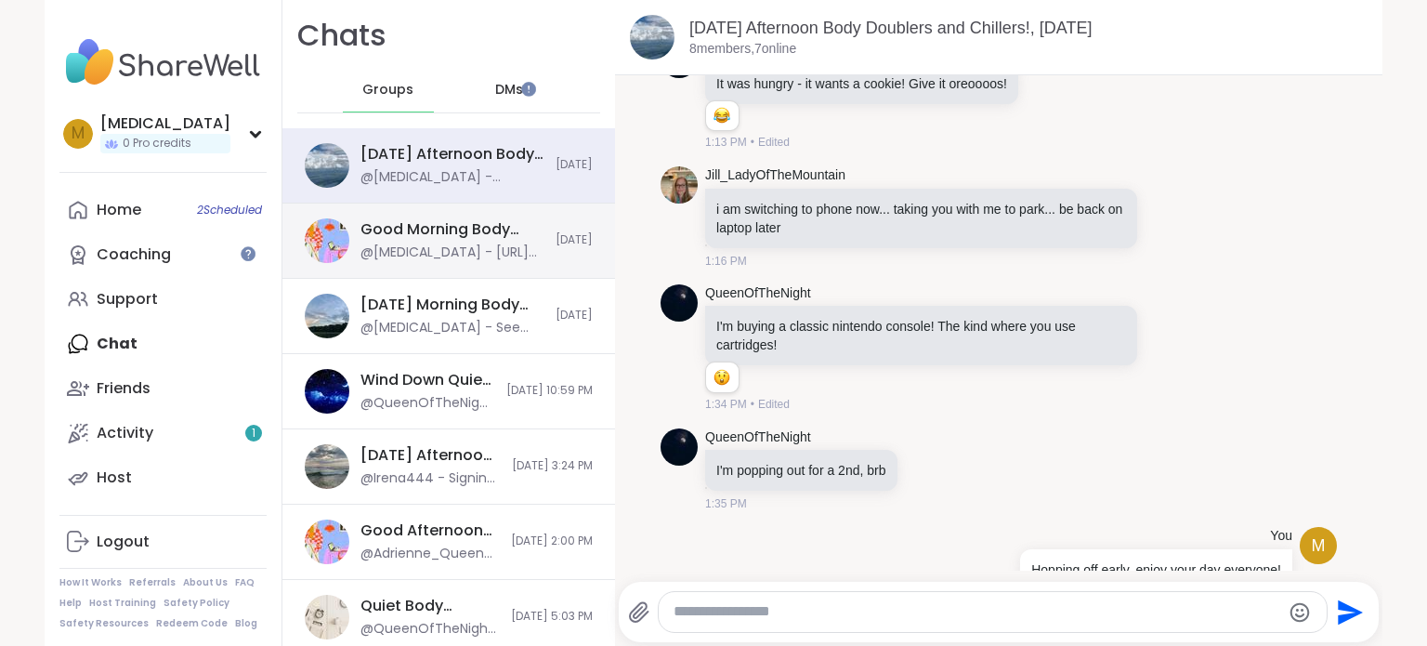
scroll to position [1718, 0]
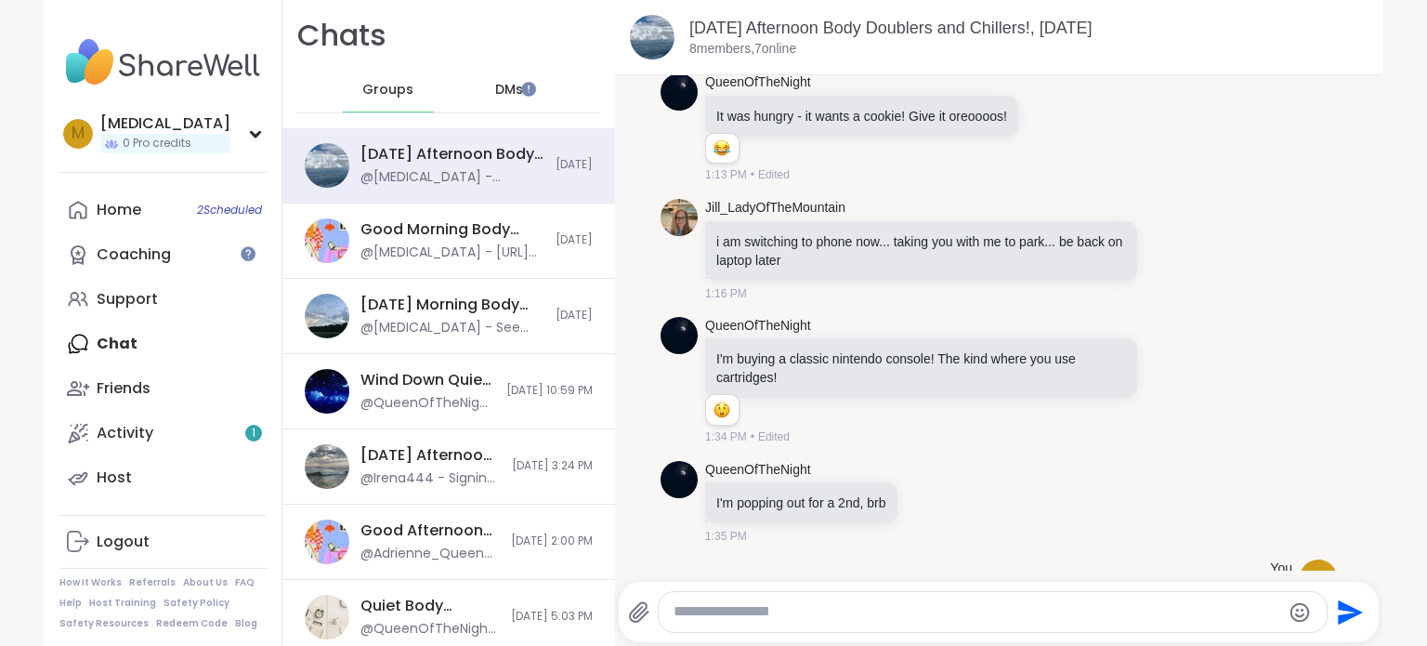
click at [474, 89] on div "DMs" at bounding box center [510, 90] width 91 height 45
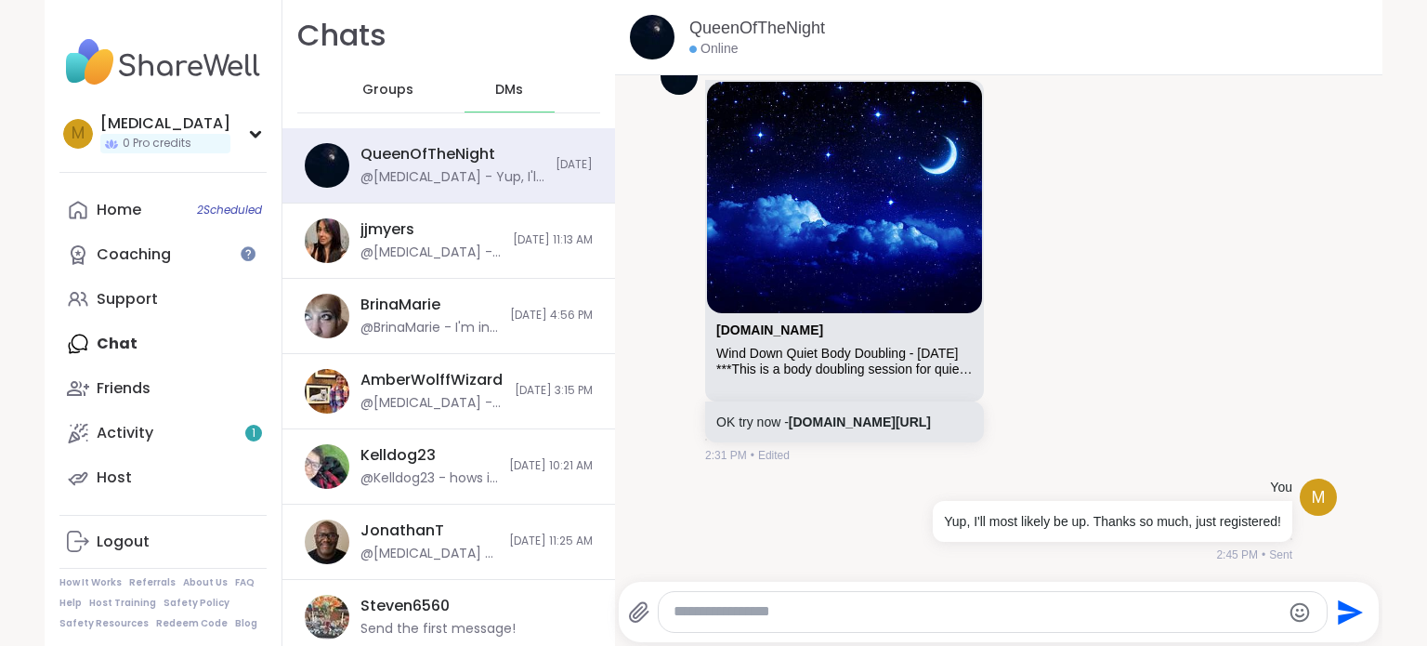
click at [368, 82] on span "Groups" at bounding box center [387, 90] width 51 height 19
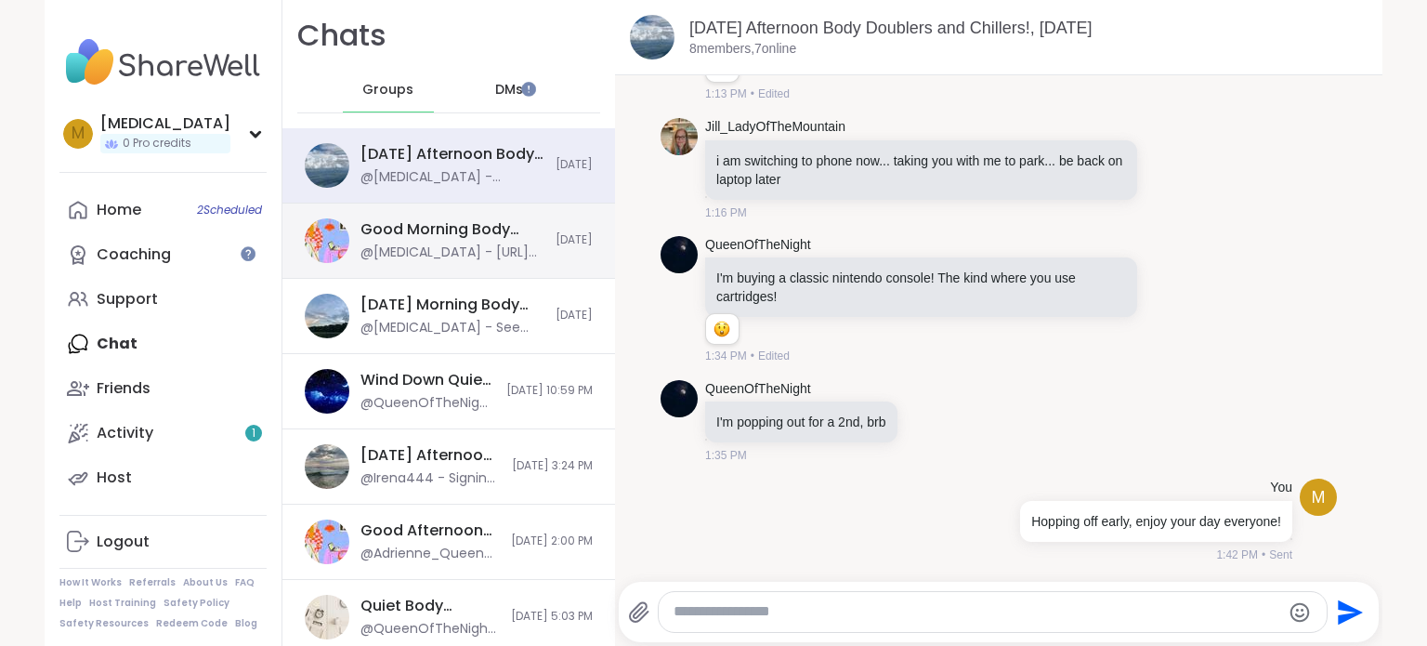
click at [448, 249] on div "@[MEDICAL_DATA] - [URL][DOMAIN_NAME]" at bounding box center [453, 252] width 184 height 19
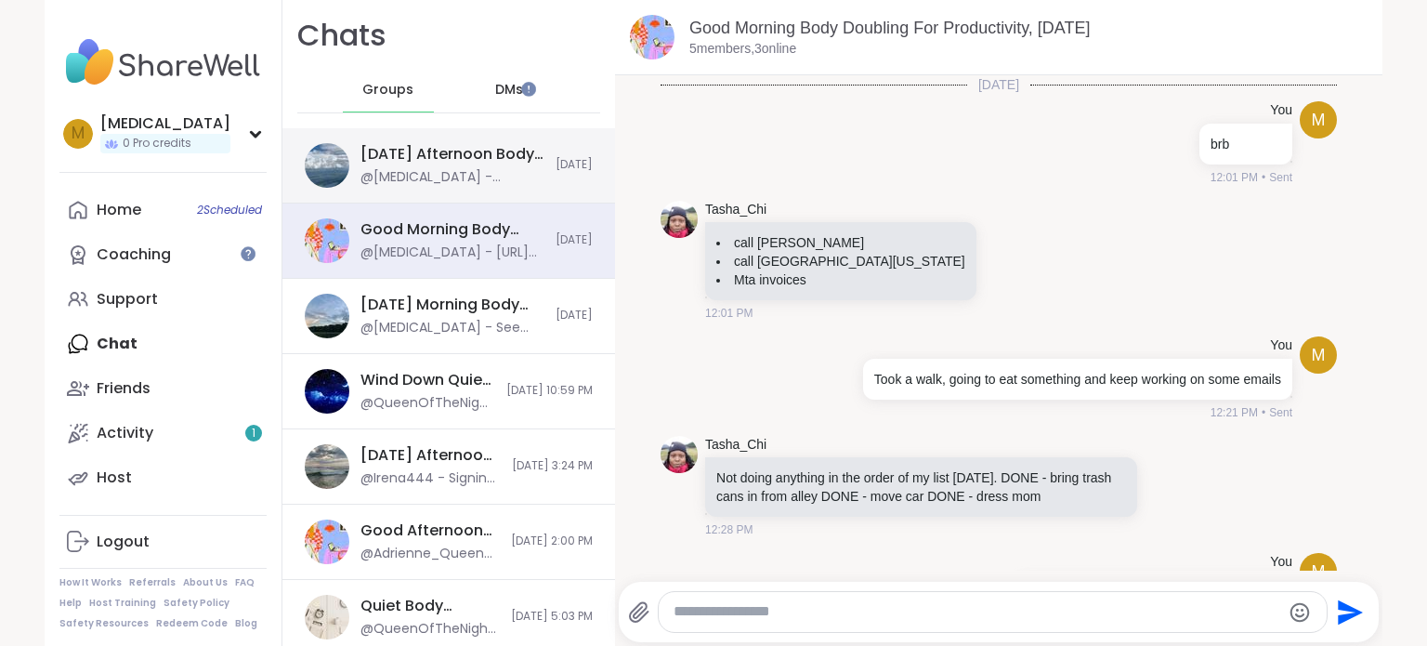
scroll to position [429, 0]
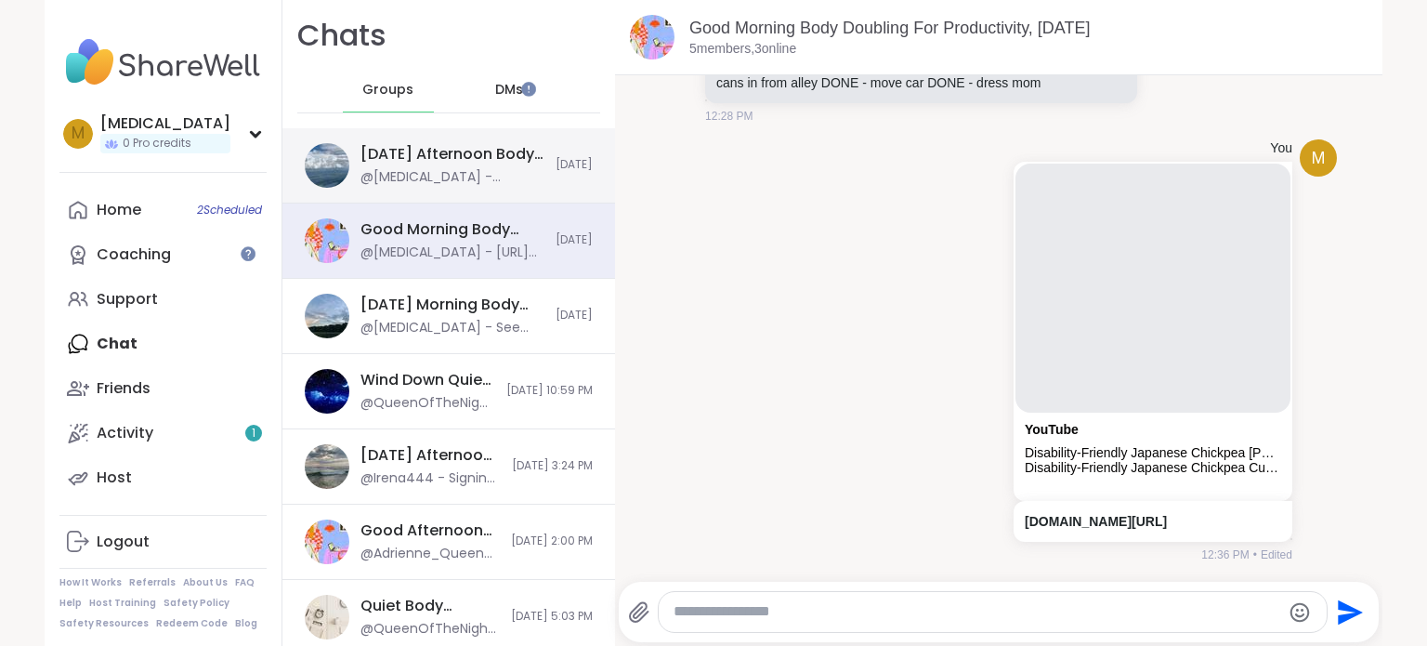
click at [468, 177] on div "@[MEDICAL_DATA] - Hopping off early, enjoy your day everyone!" at bounding box center [453, 177] width 184 height 19
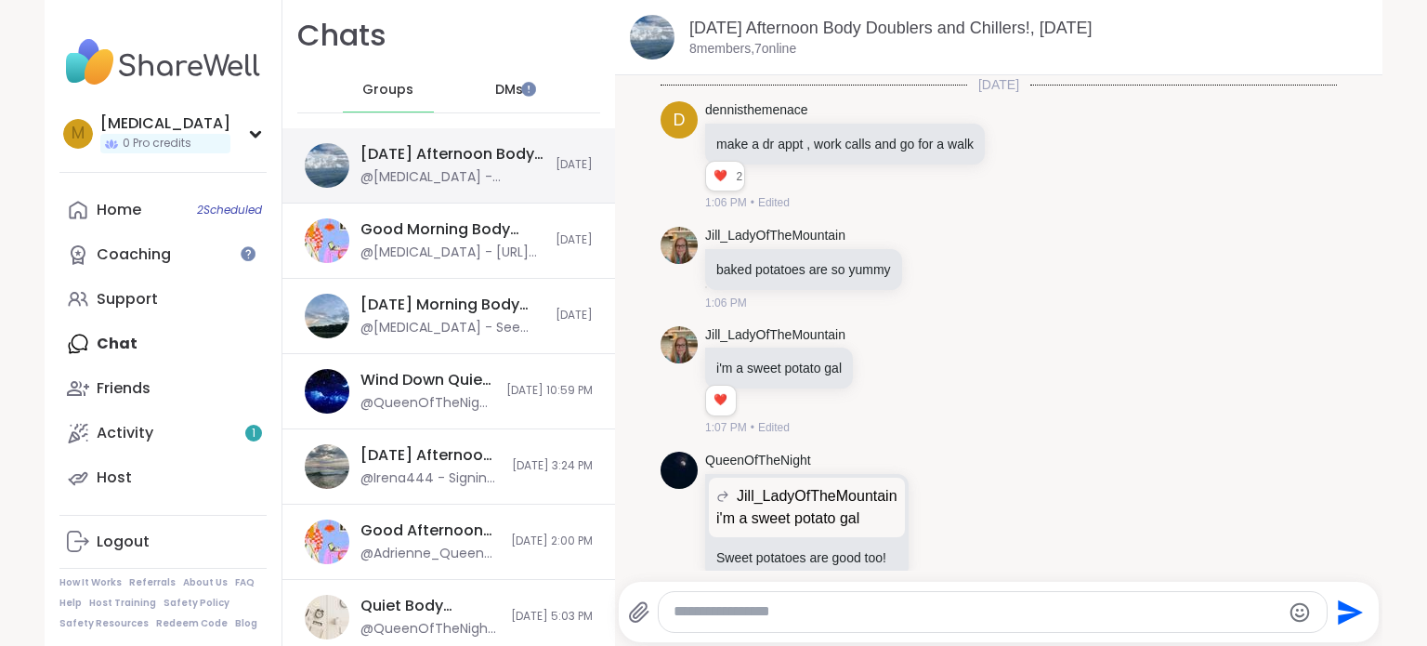
scroll to position [1811, 0]
